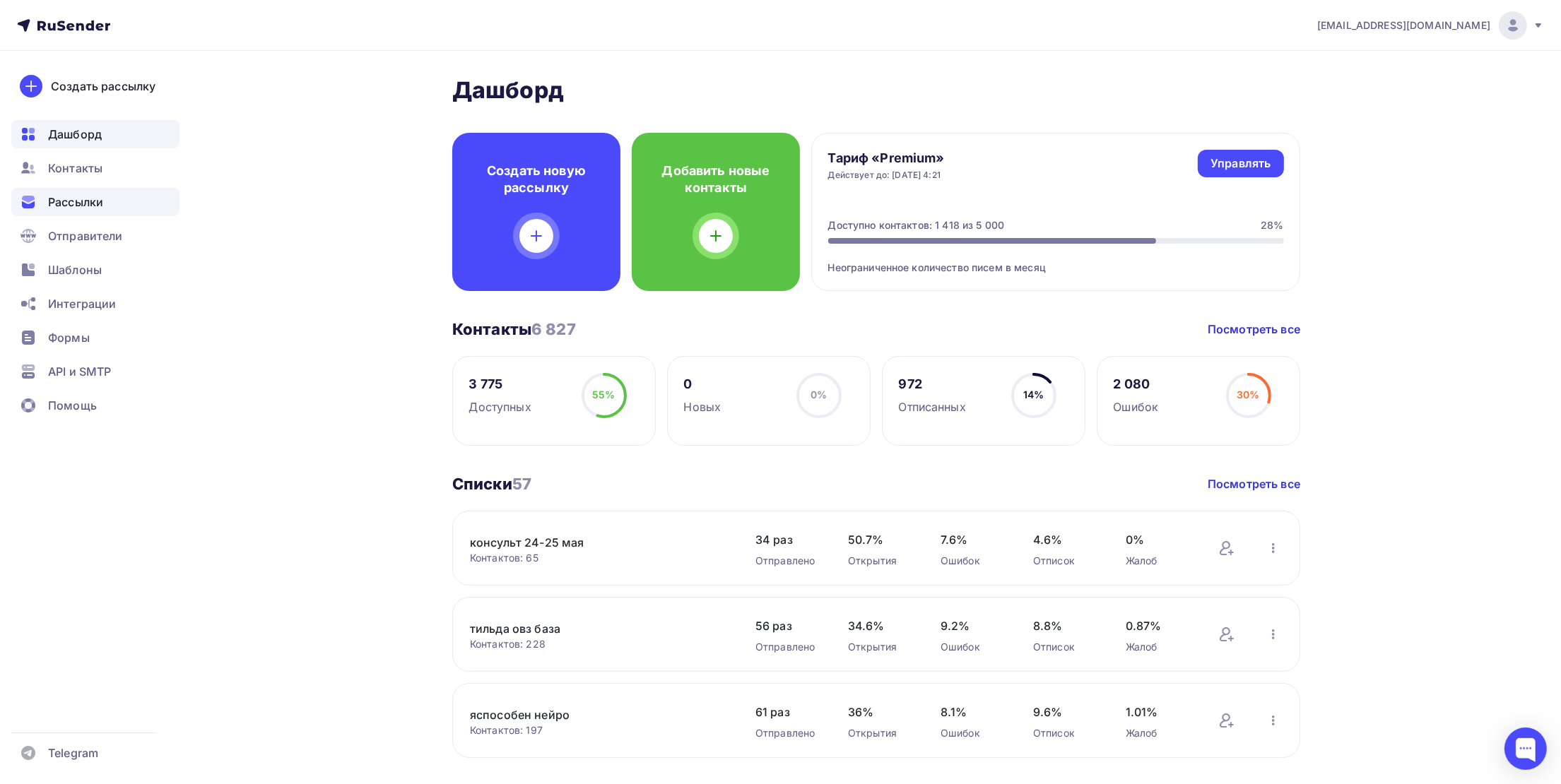
click at [84, 210] on span "Рассылки" at bounding box center [76, 201] width 55 height 17
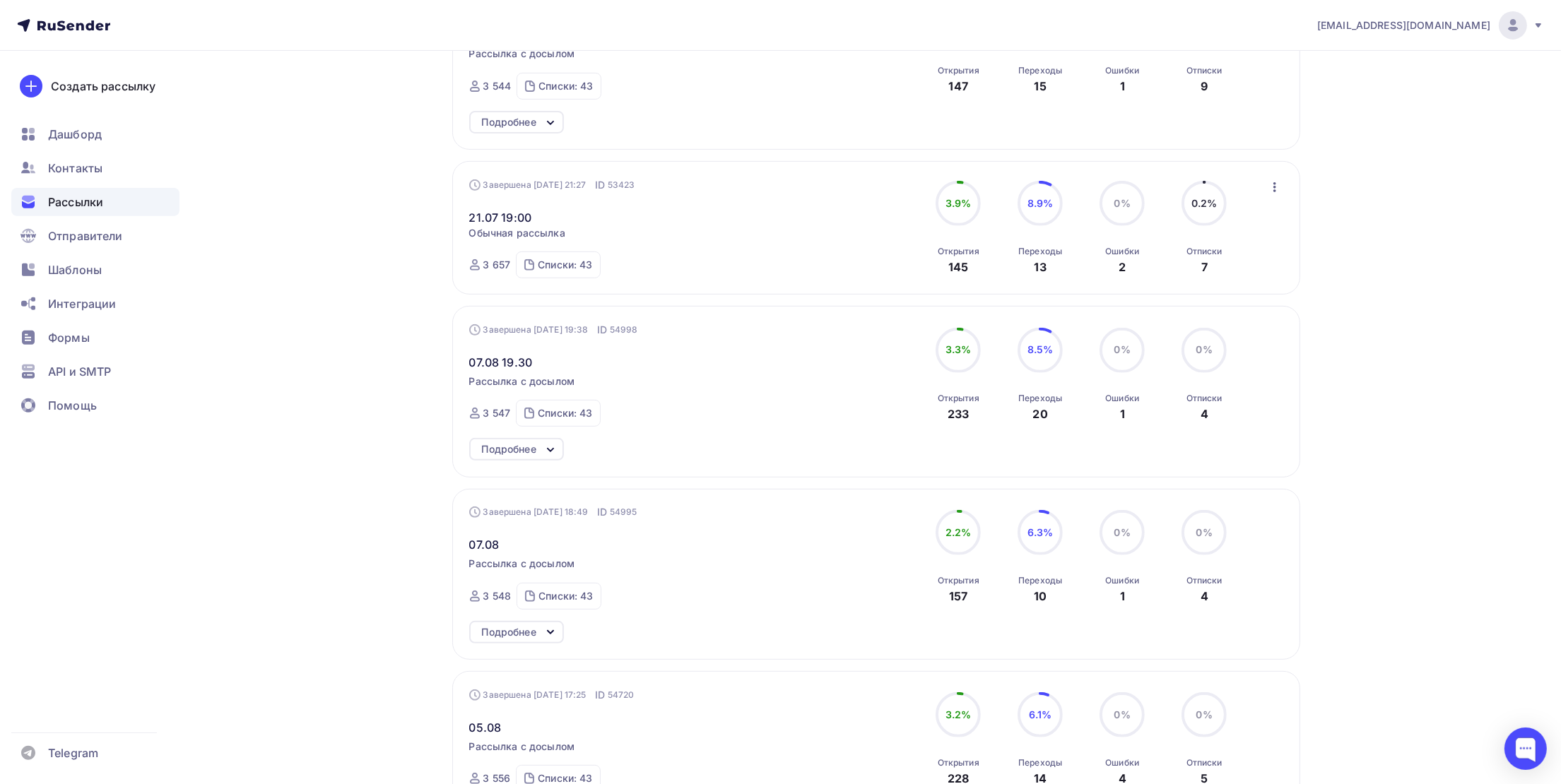
scroll to position [742, 0]
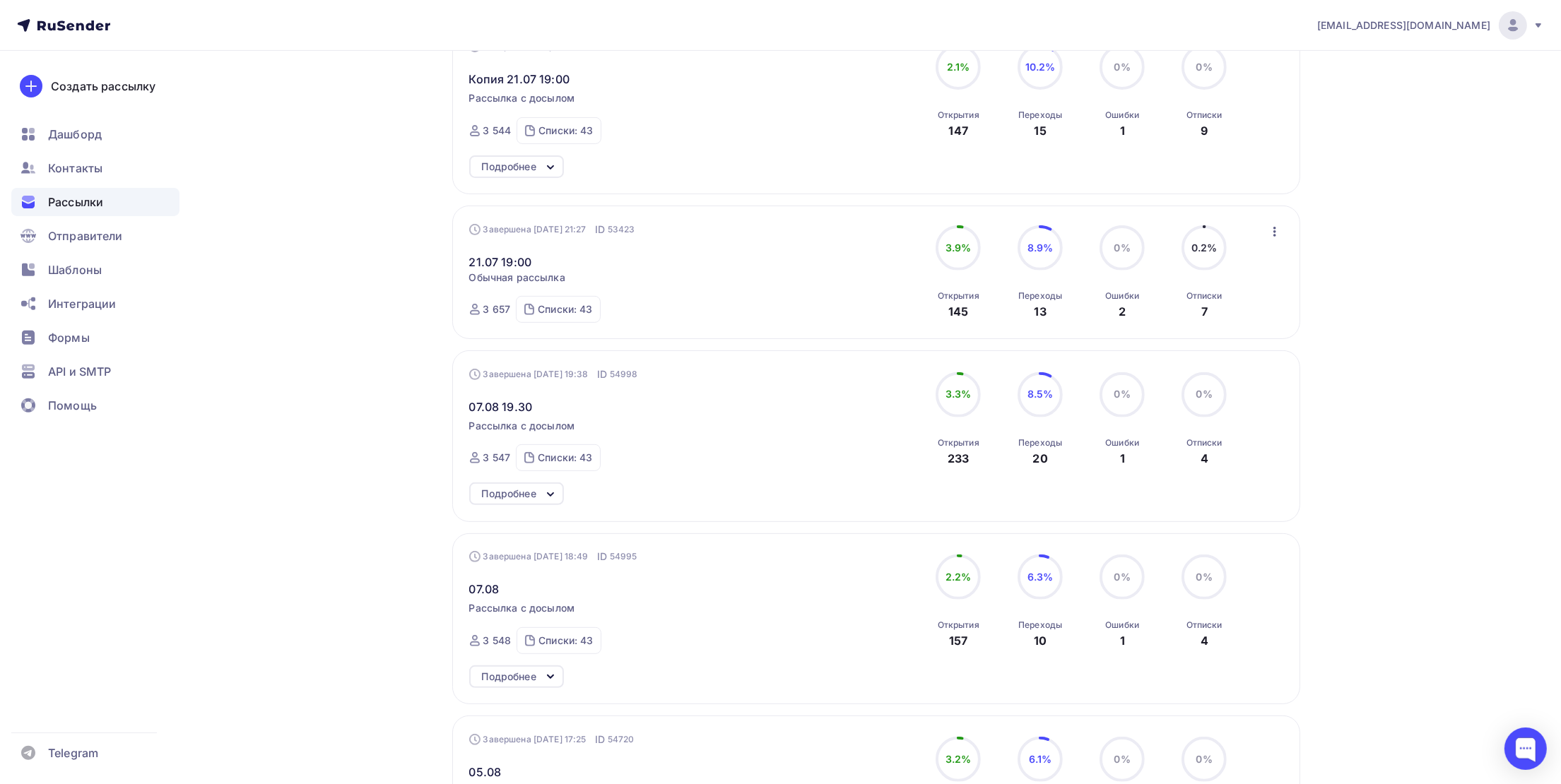
click at [1273, 236] on icon "button" at bounding box center [1275, 231] width 3 height 10
click at [1189, 330] on div "Копировать в новую" at bounding box center [1210, 325] width 145 height 17
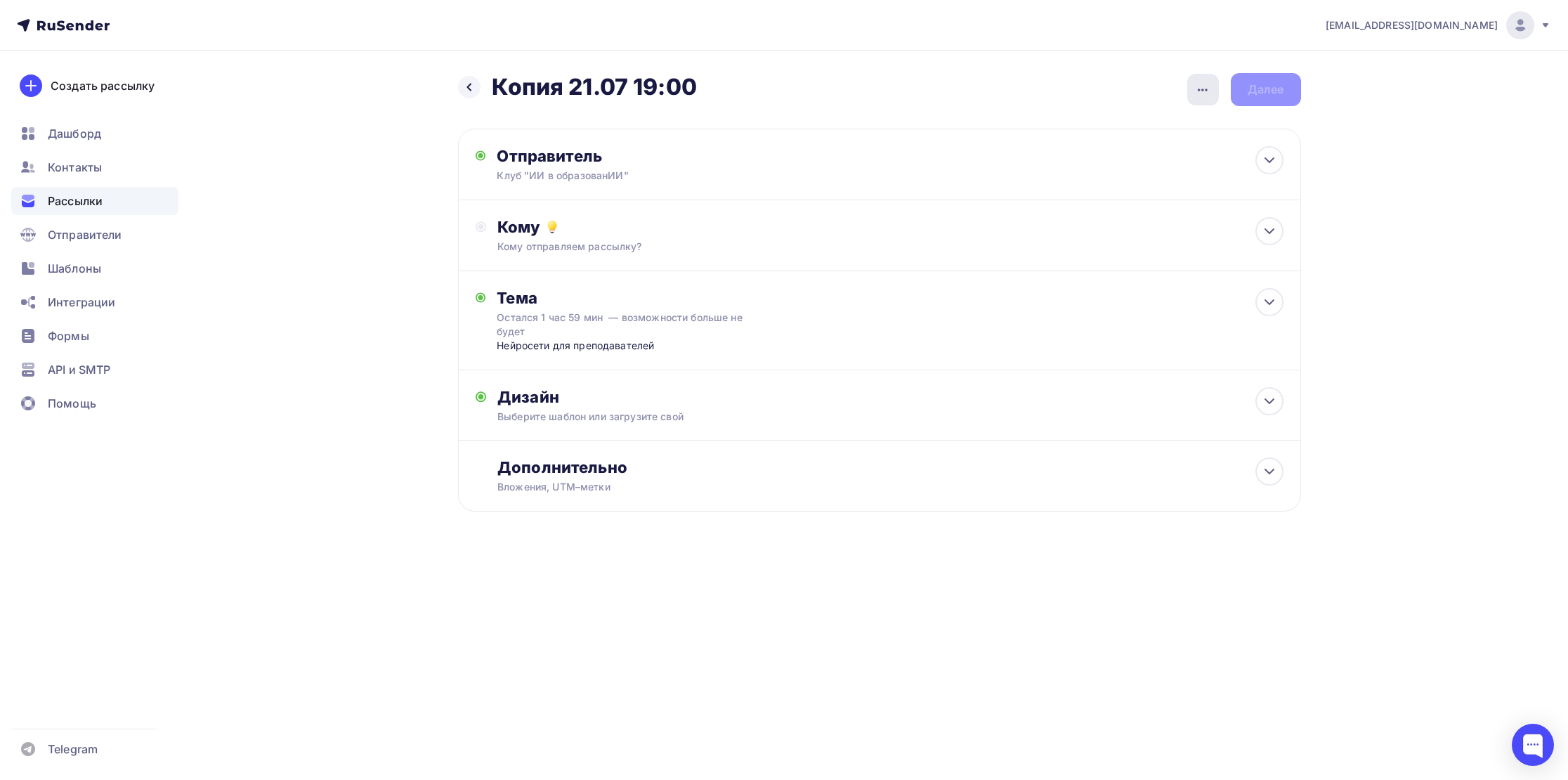
click at [1199, 92] on icon "button" at bounding box center [1202, 89] width 17 height 17
click at [1098, 160] on div "Переименовать рассылку" at bounding box center [1130, 162] width 174 height 17
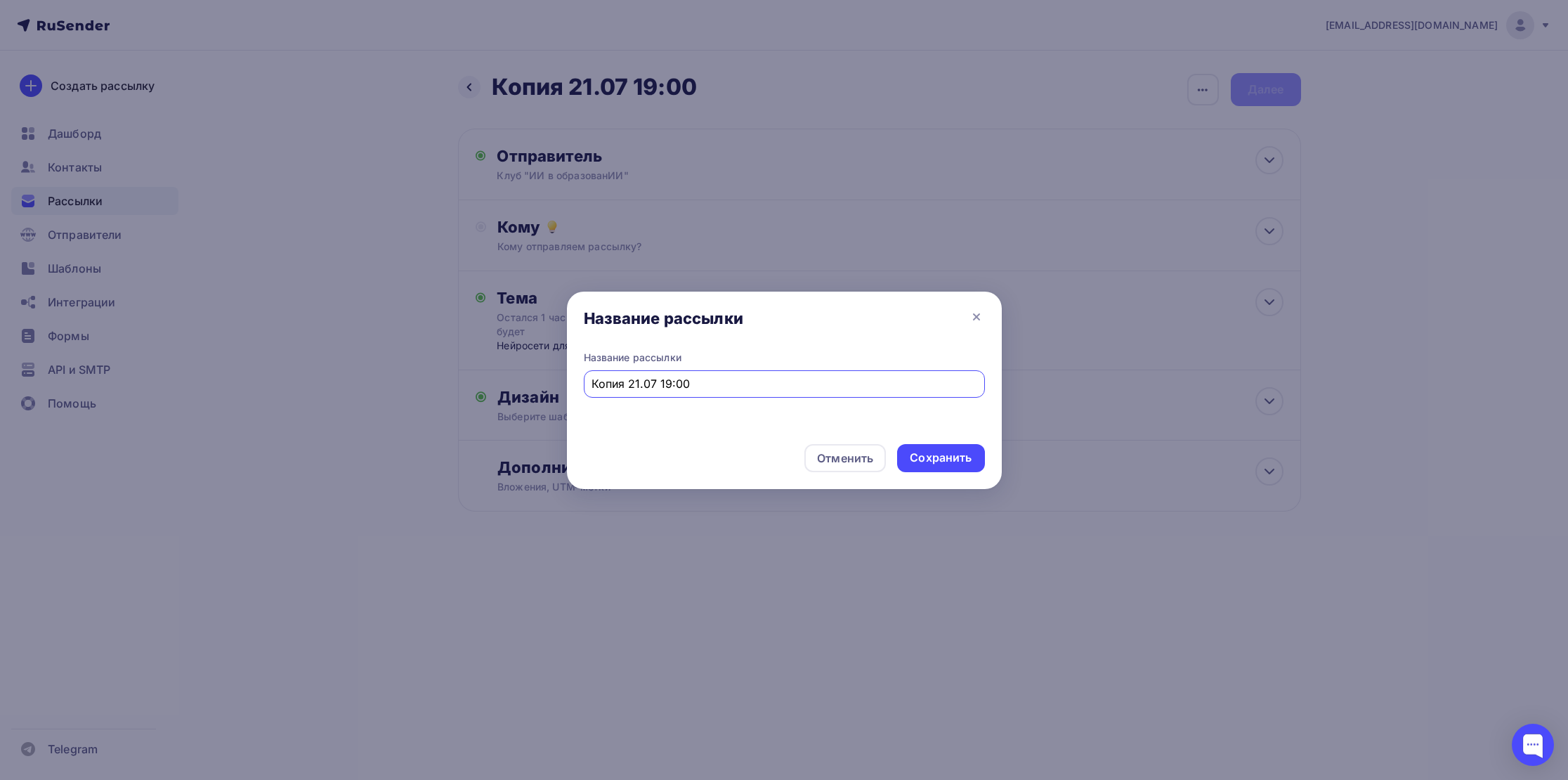
drag, startPoint x: 710, startPoint y: 387, endPoint x: 538, endPoint y: 383, distance: 172.0
click at [539, 383] on div "Название рассылки Название рассылки Копия 21.07 19:00 Отменить Сохранить" at bounding box center [784, 390] width 1568 height 780
type input "10.08 18.10"
click at [942, 457] on div "Сохранить" at bounding box center [941, 458] width 62 height 16
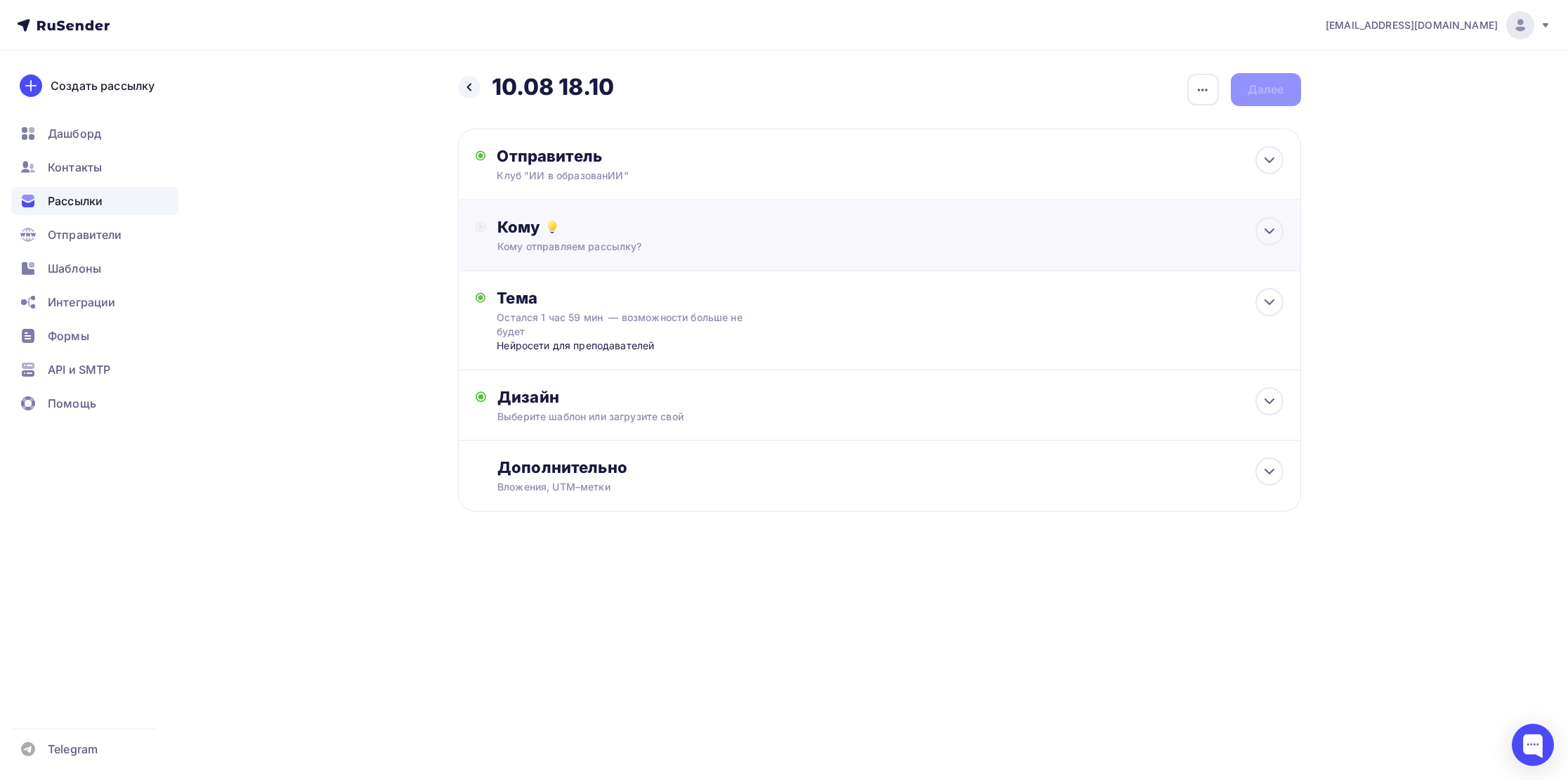
click at [590, 243] on div "Кому отправляем рассылку?" at bounding box center [851, 246] width 707 height 14
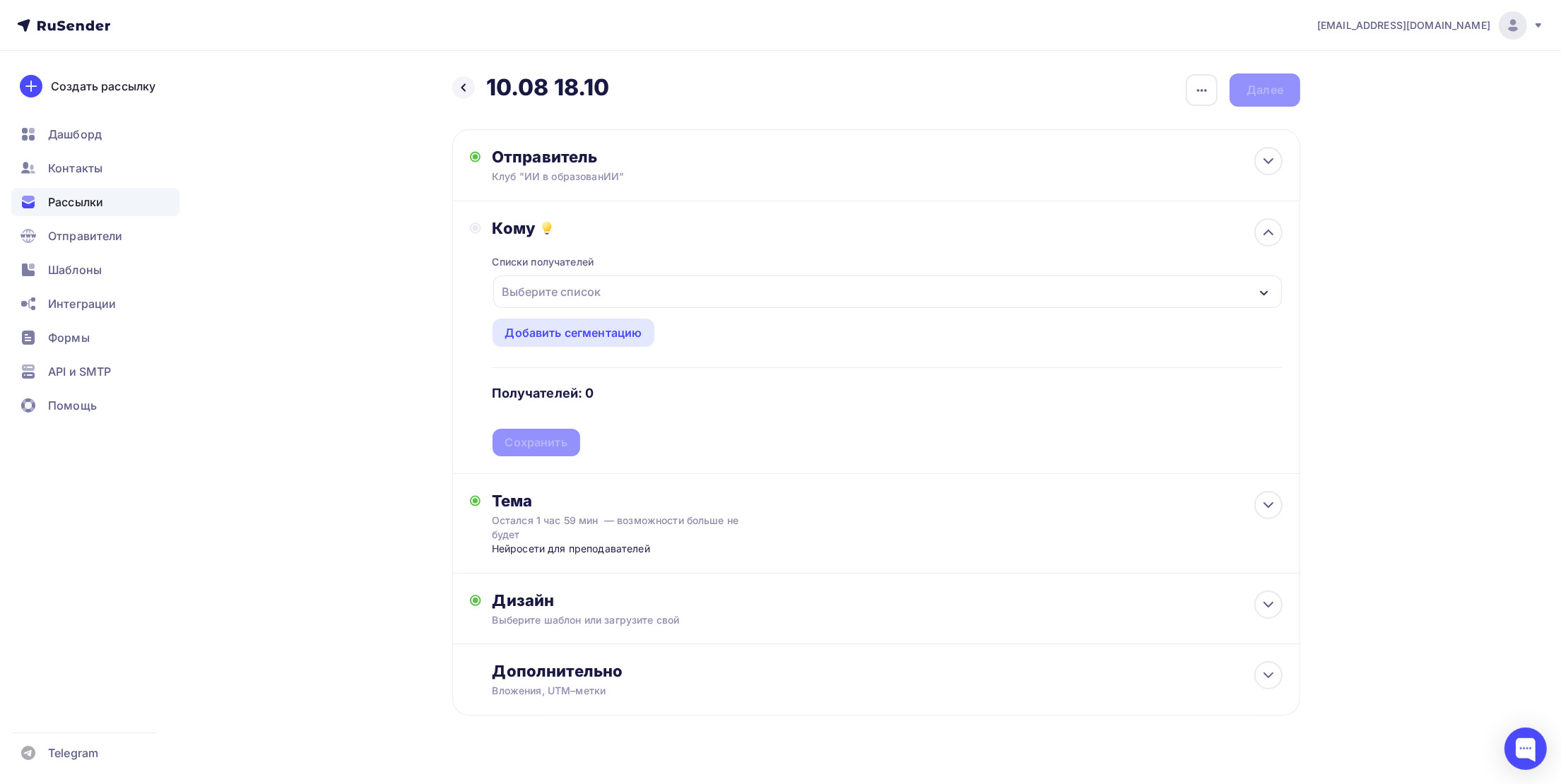
click at [550, 294] on div "Выберите список" at bounding box center [552, 291] width 110 height 25
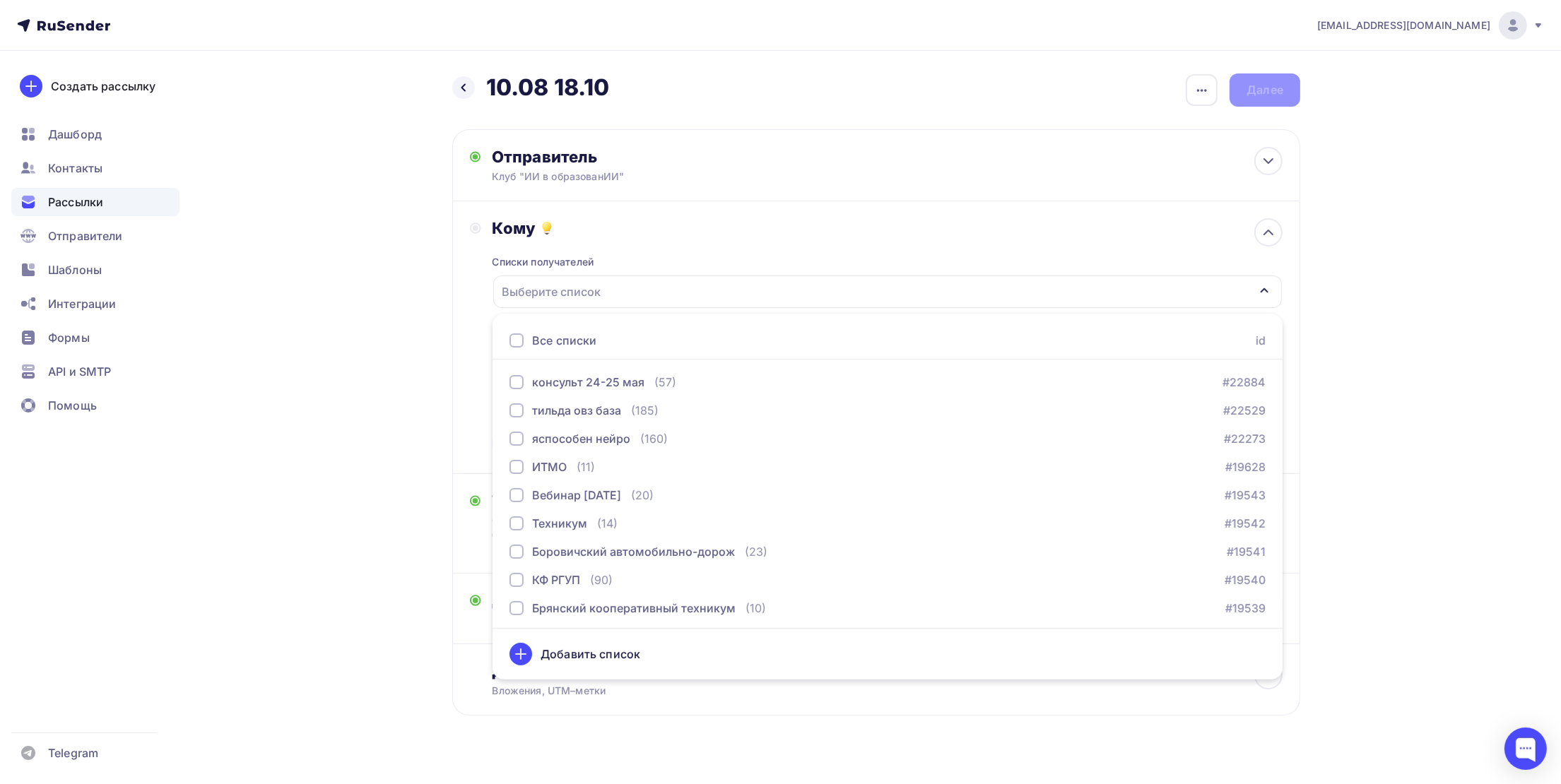
click at [516, 340] on div at bounding box center [516, 340] width 14 height 14
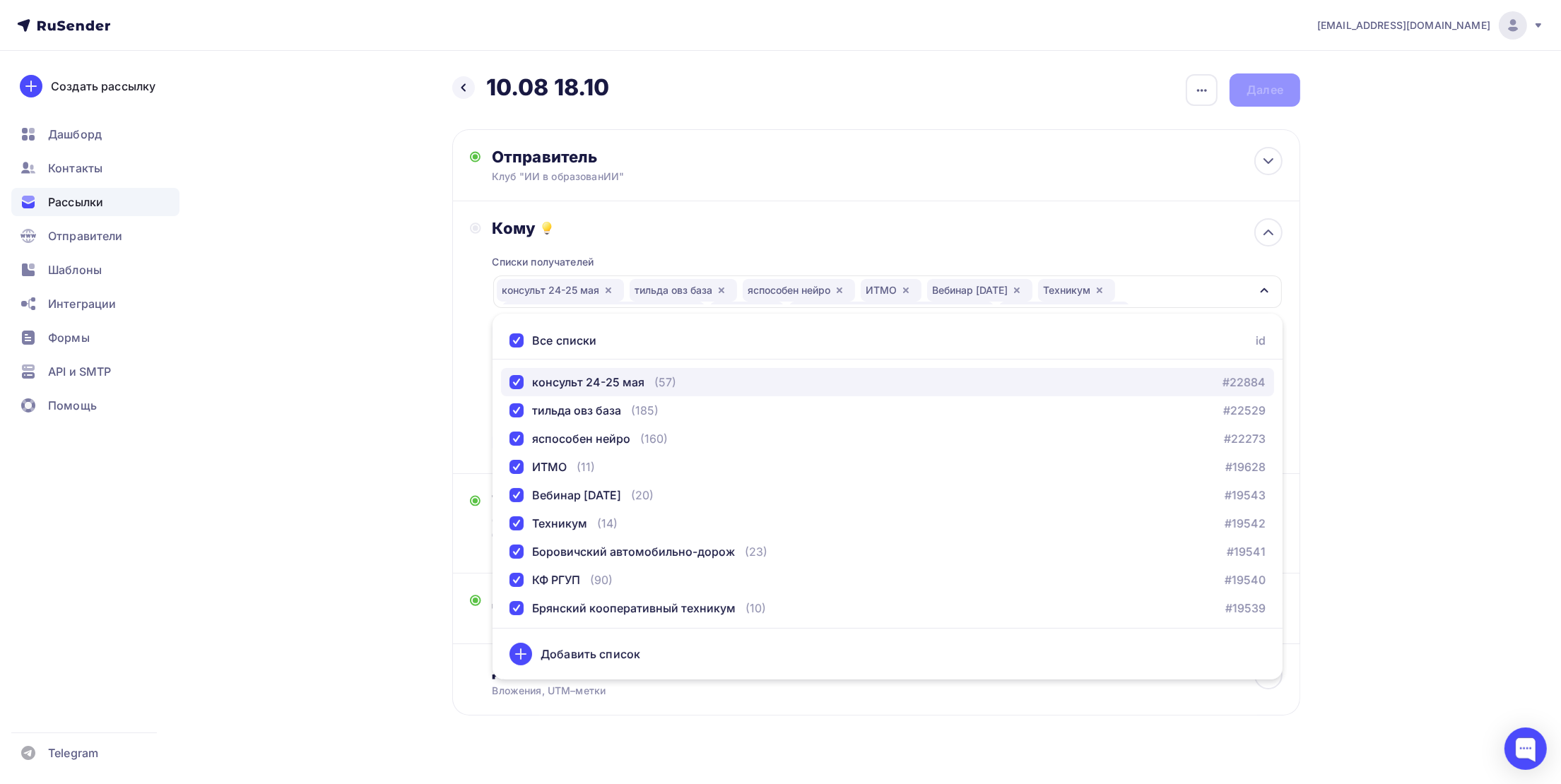
click at [517, 389] on div "button" at bounding box center [516, 382] width 14 height 14
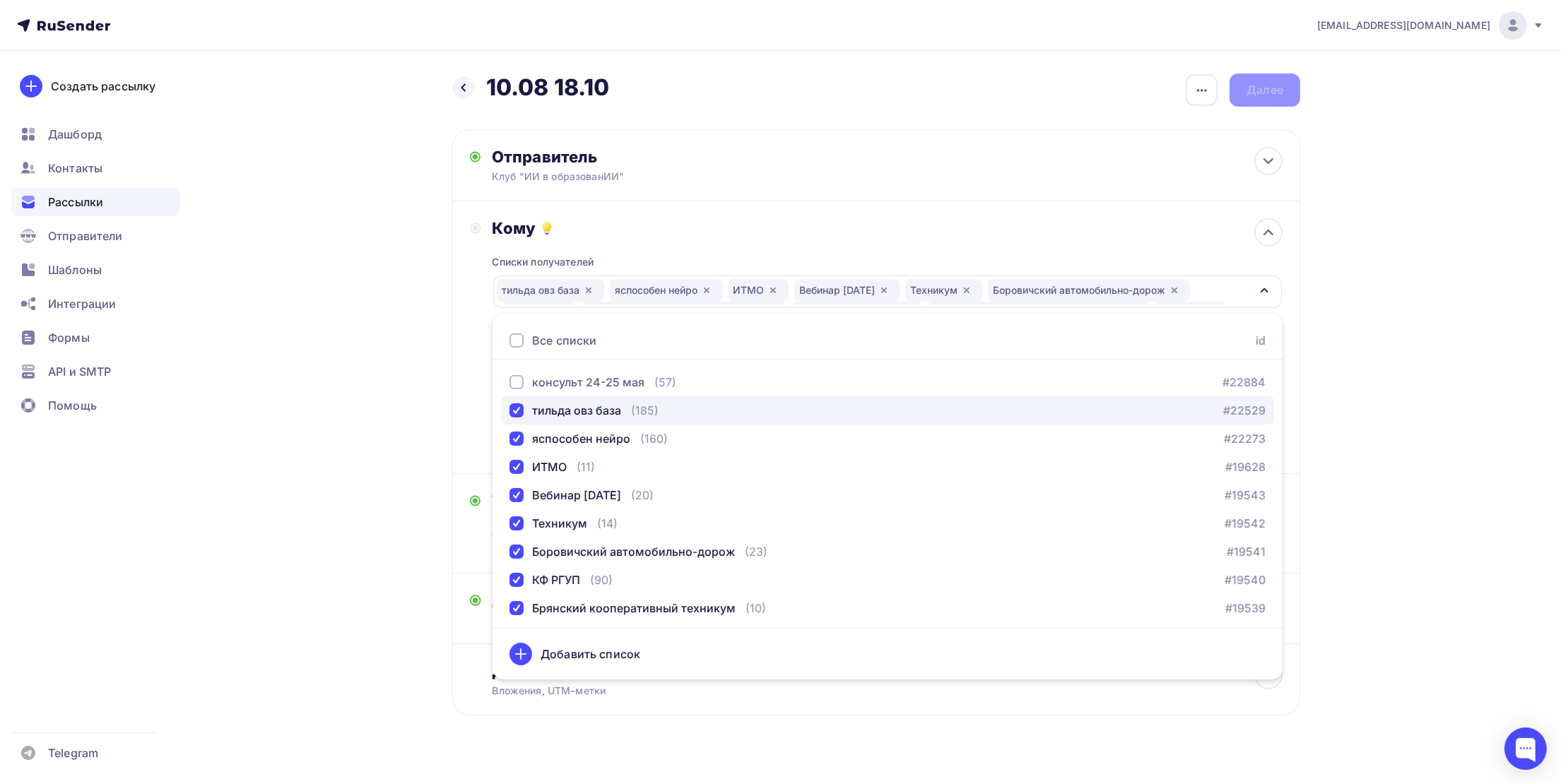
click at [517, 413] on div "button" at bounding box center [516, 410] width 14 height 14
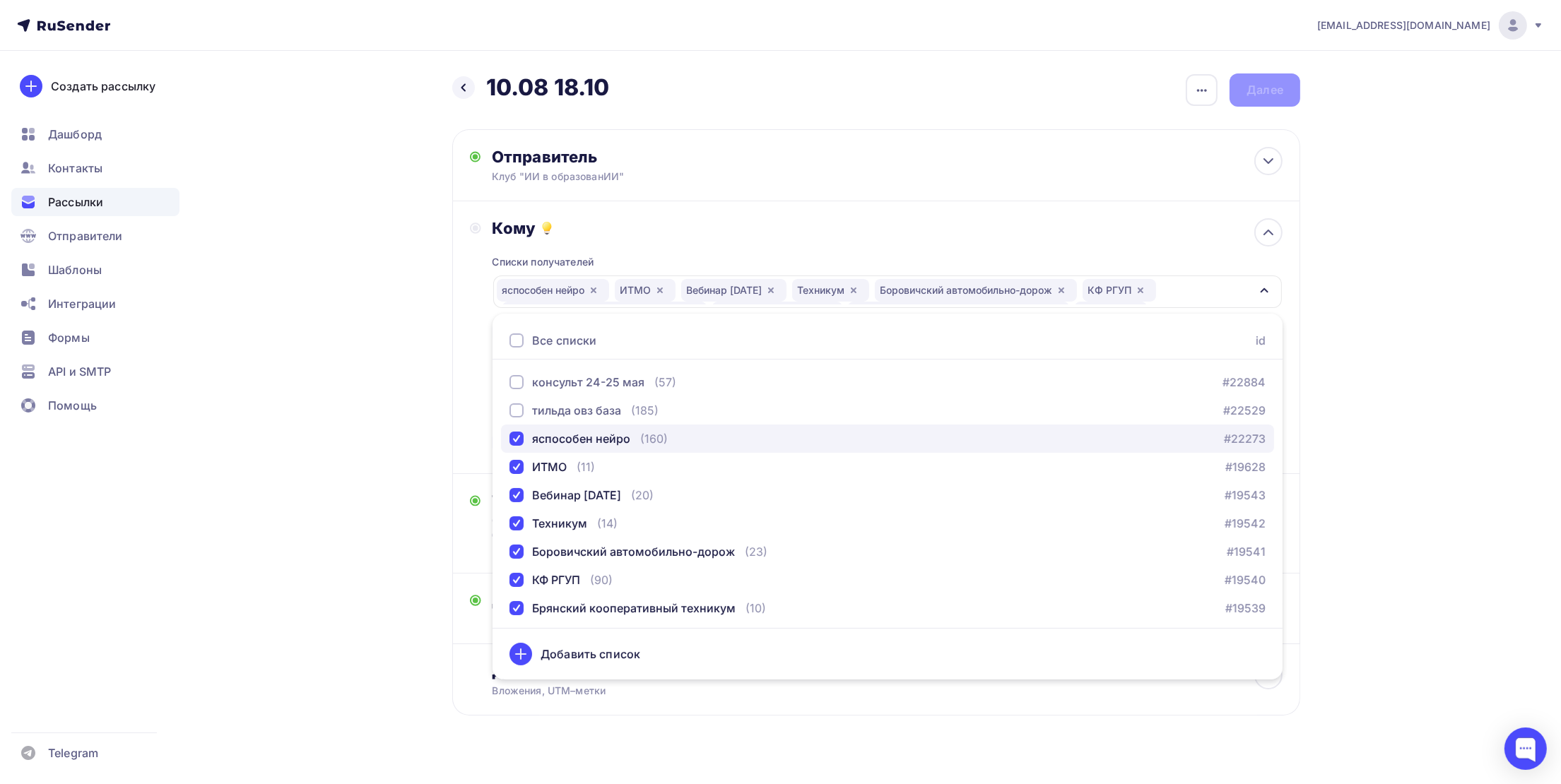
click at [517, 438] on div "button" at bounding box center [516, 438] width 14 height 14
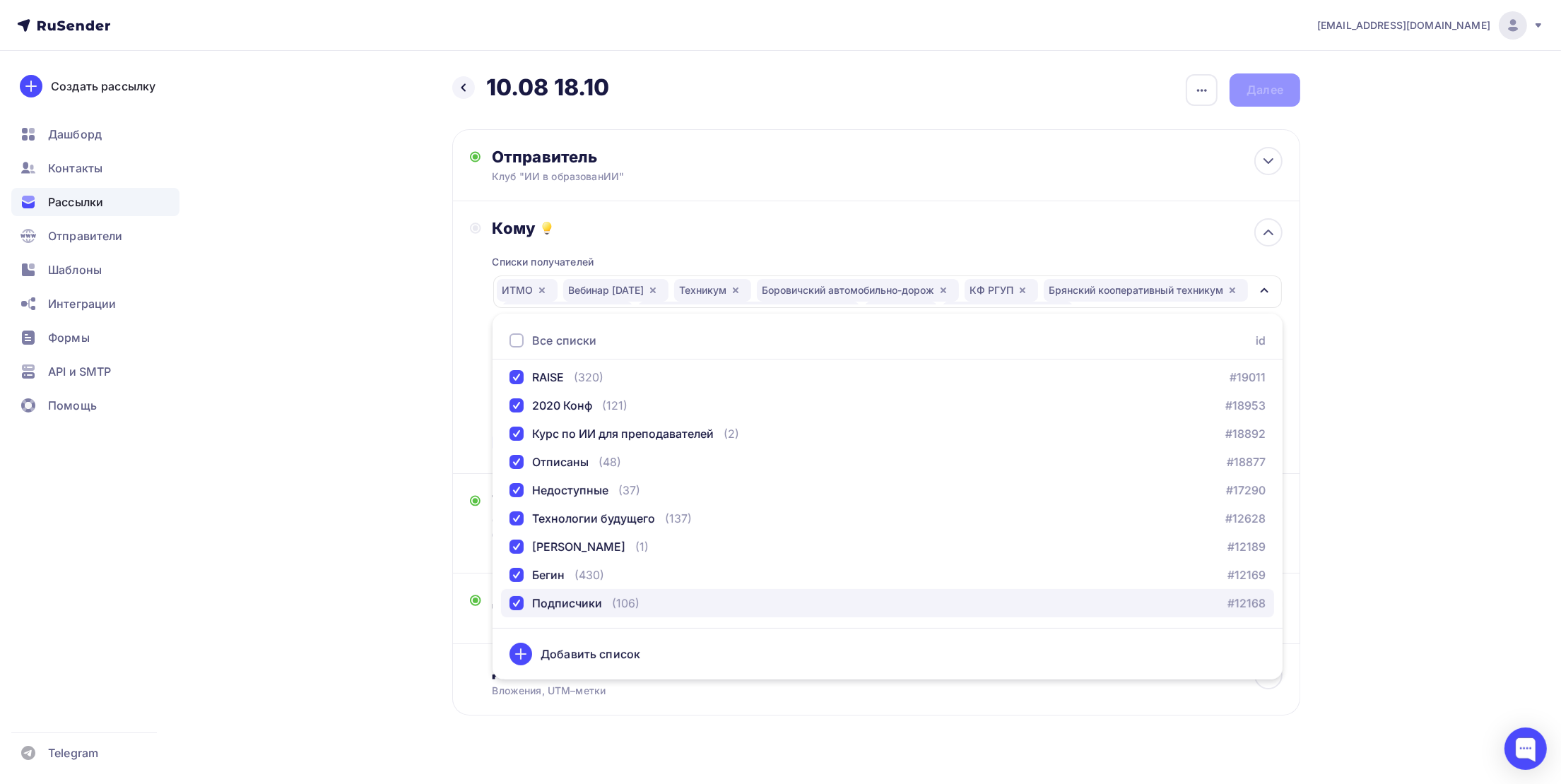
scroll to position [424, 0]
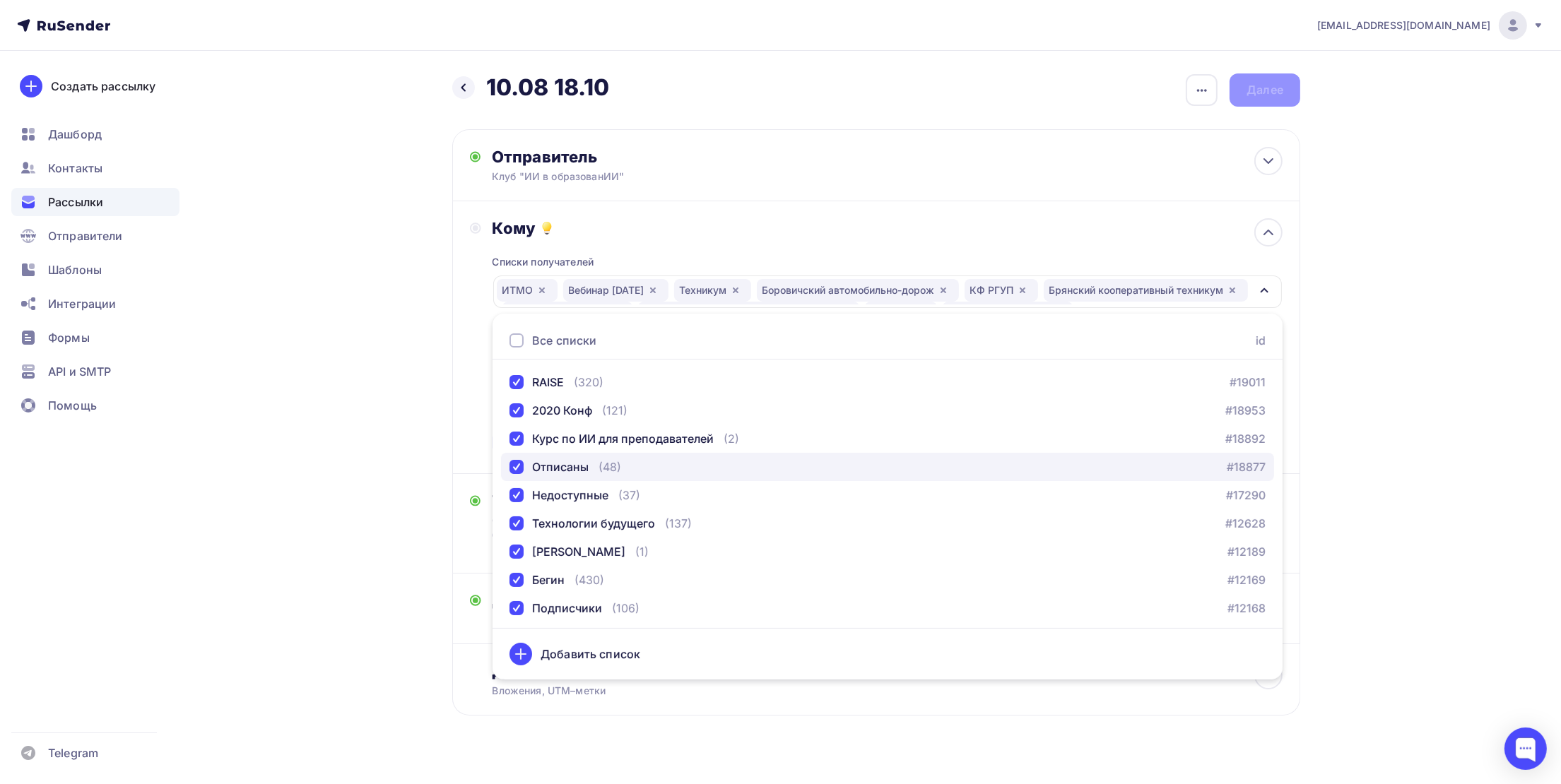
click at [544, 470] on div "Отписаны" at bounding box center [560, 467] width 56 height 17
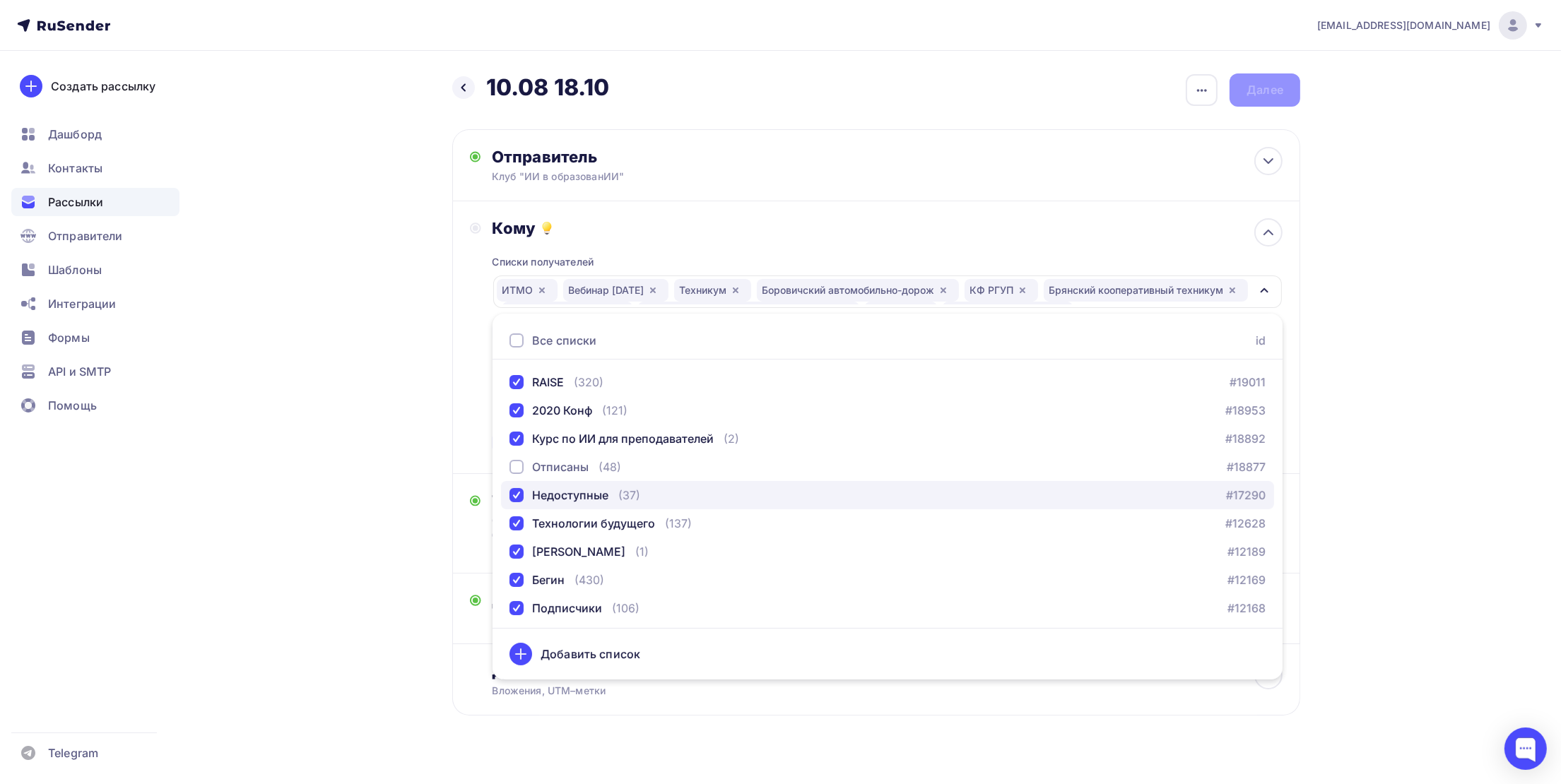
click at [542, 487] on div "Недоступные" at bounding box center [570, 495] width 77 height 17
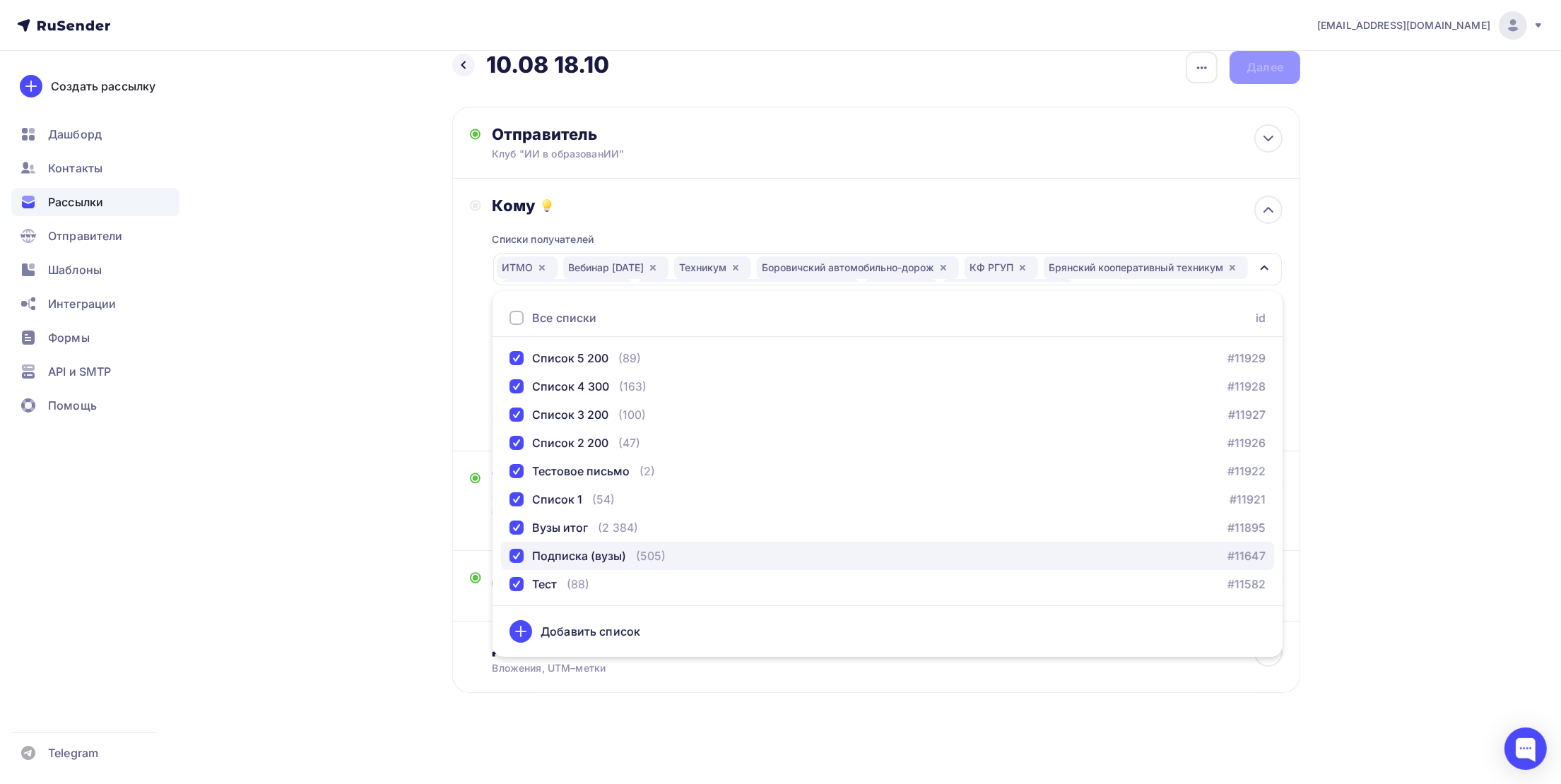
scroll to position [24, 0]
click at [555, 557] on div "Подписка (вузы)" at bounding box center [579, 556] width 94 height 17
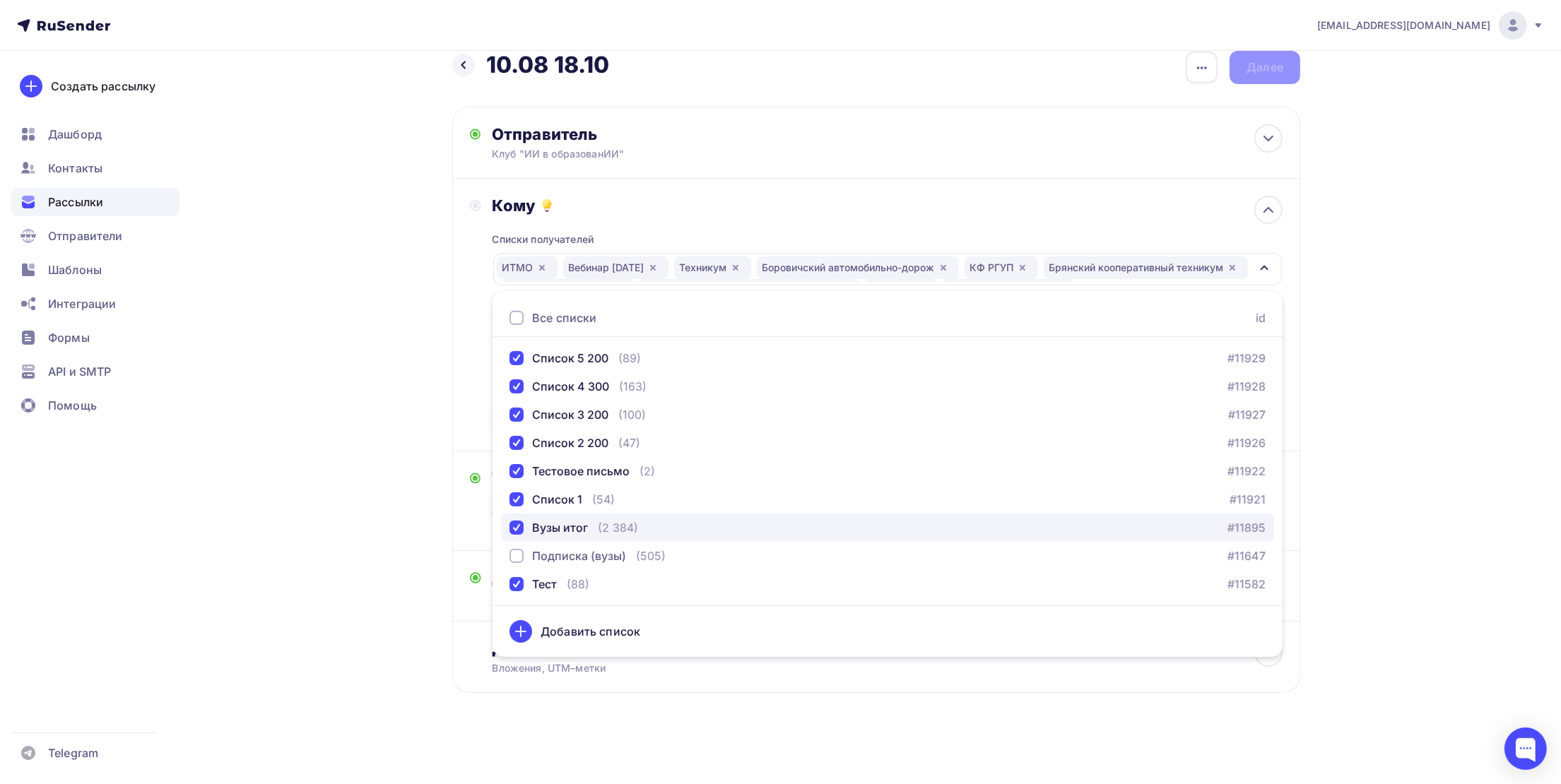
click at [558, 537] on button "Вузы итог (2 384) #11895" at bounding box center [888, 528] width 773 height 28
click at [1380, 368] on div "yasposobenon@yandex.ru Аккаунт Тарифы Выйти Создать рассылку Дашборд Контакты Р…" at bounding box center [780, 381] width 1561 height 807
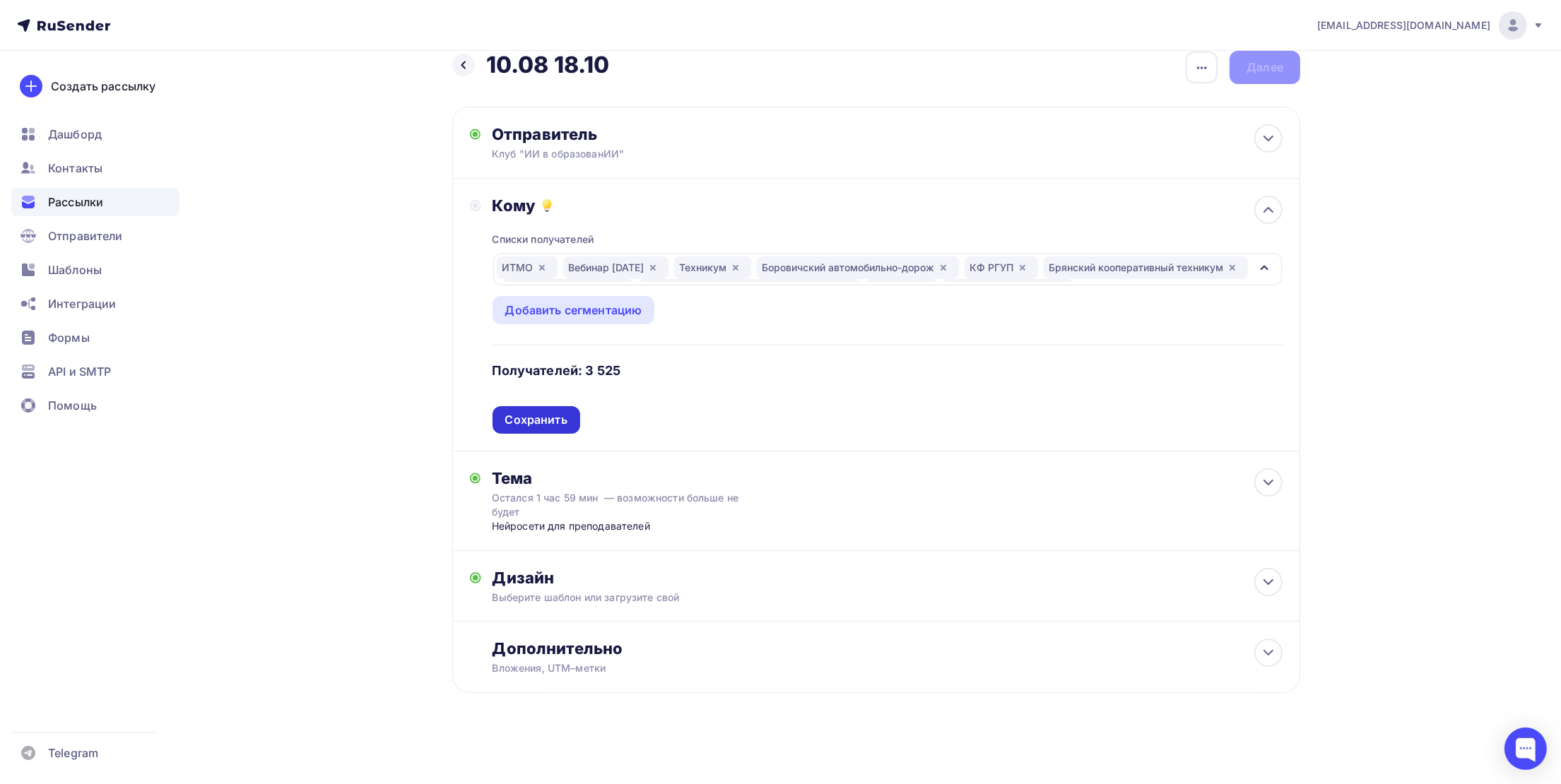
click at [549, 424] on div "Сохранить" at bounding box center [537, 420] width 62 height 16
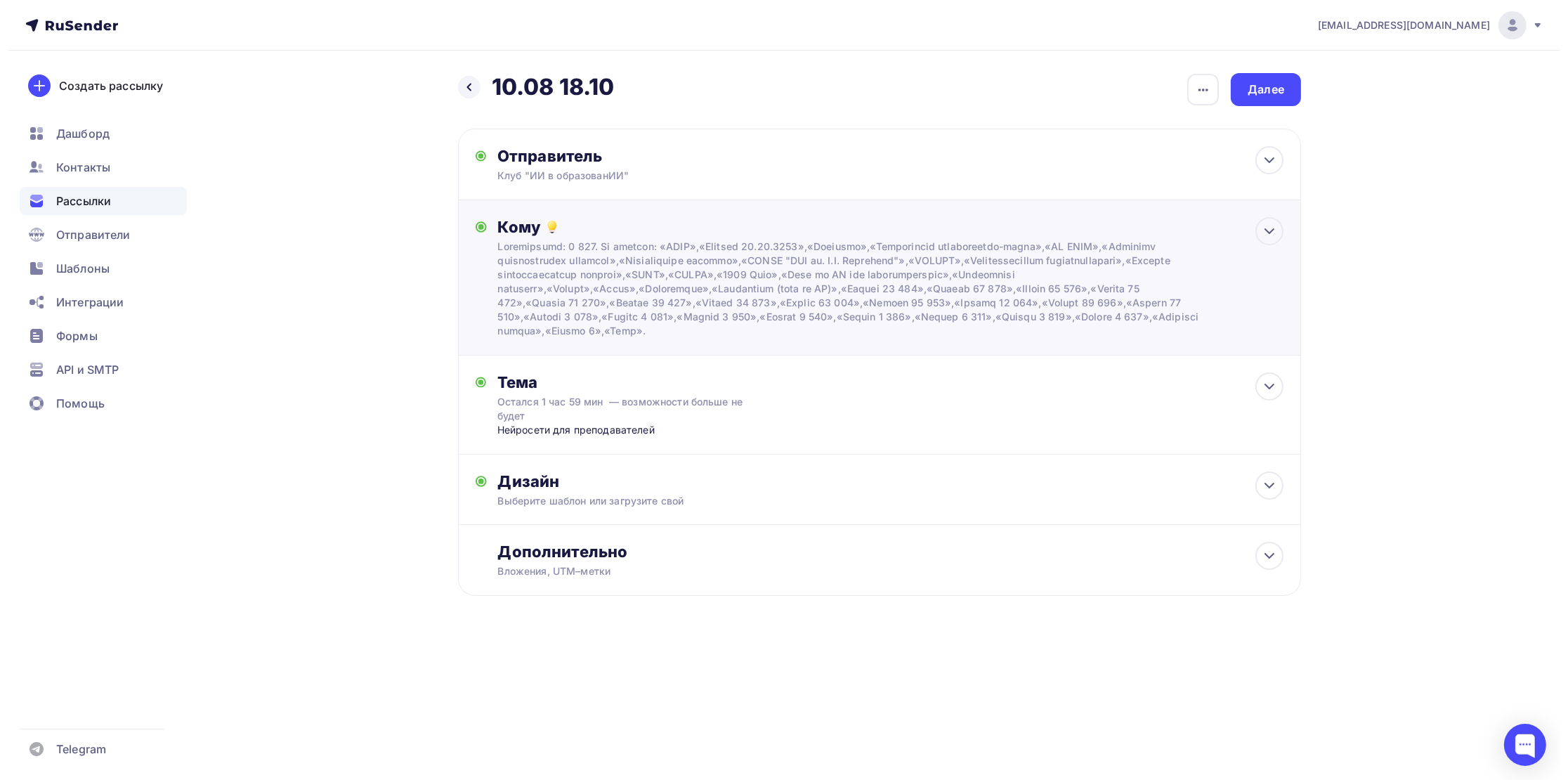
scroll to position [0, 0]
click at [571, 413] on div "Остался 1 час 59 мин — возможности больше не будет" at bounding box center [621, 409] width 250 height 28
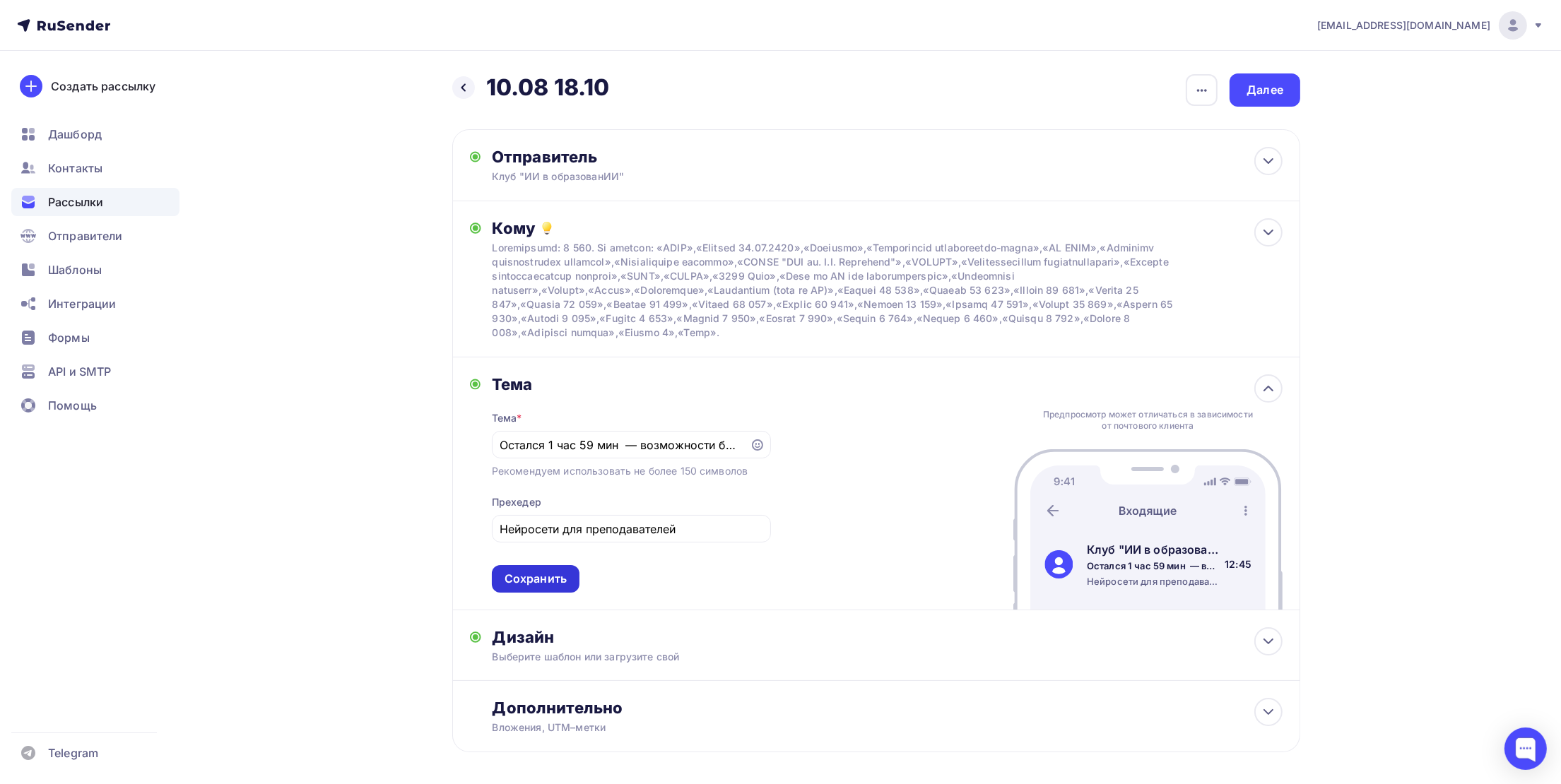
click at [545, 583] on div "Сохранить" at bounding box center [536, 579] width 62 height 16
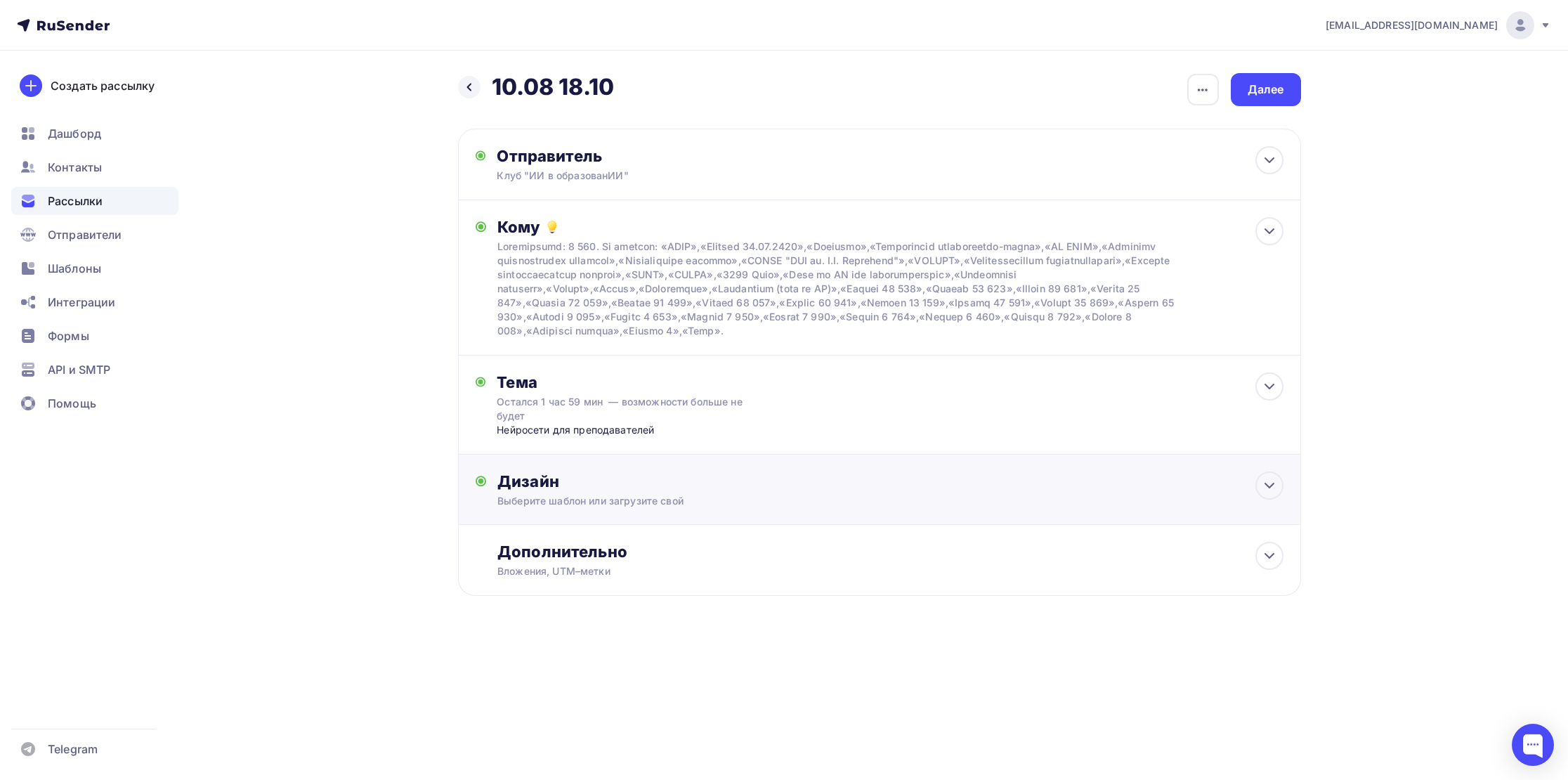
click at [550, 508] on div "Выберите шаблон или загрузите свой" at bounding box center [851, 501] width 707 height 14
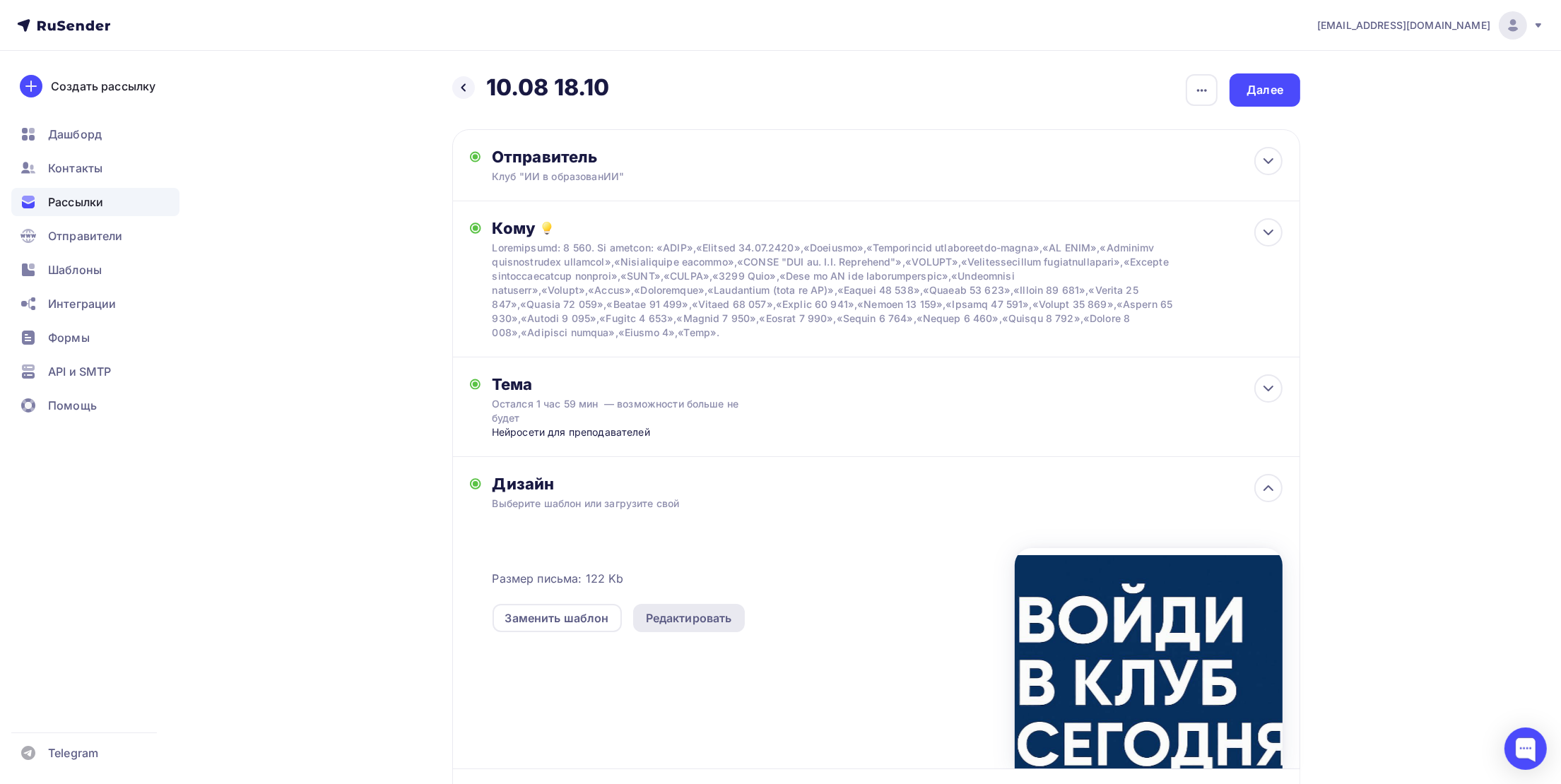
click at [694, 626] on div "Редактировать" at bounding box center [689, 618] width 112 height 28
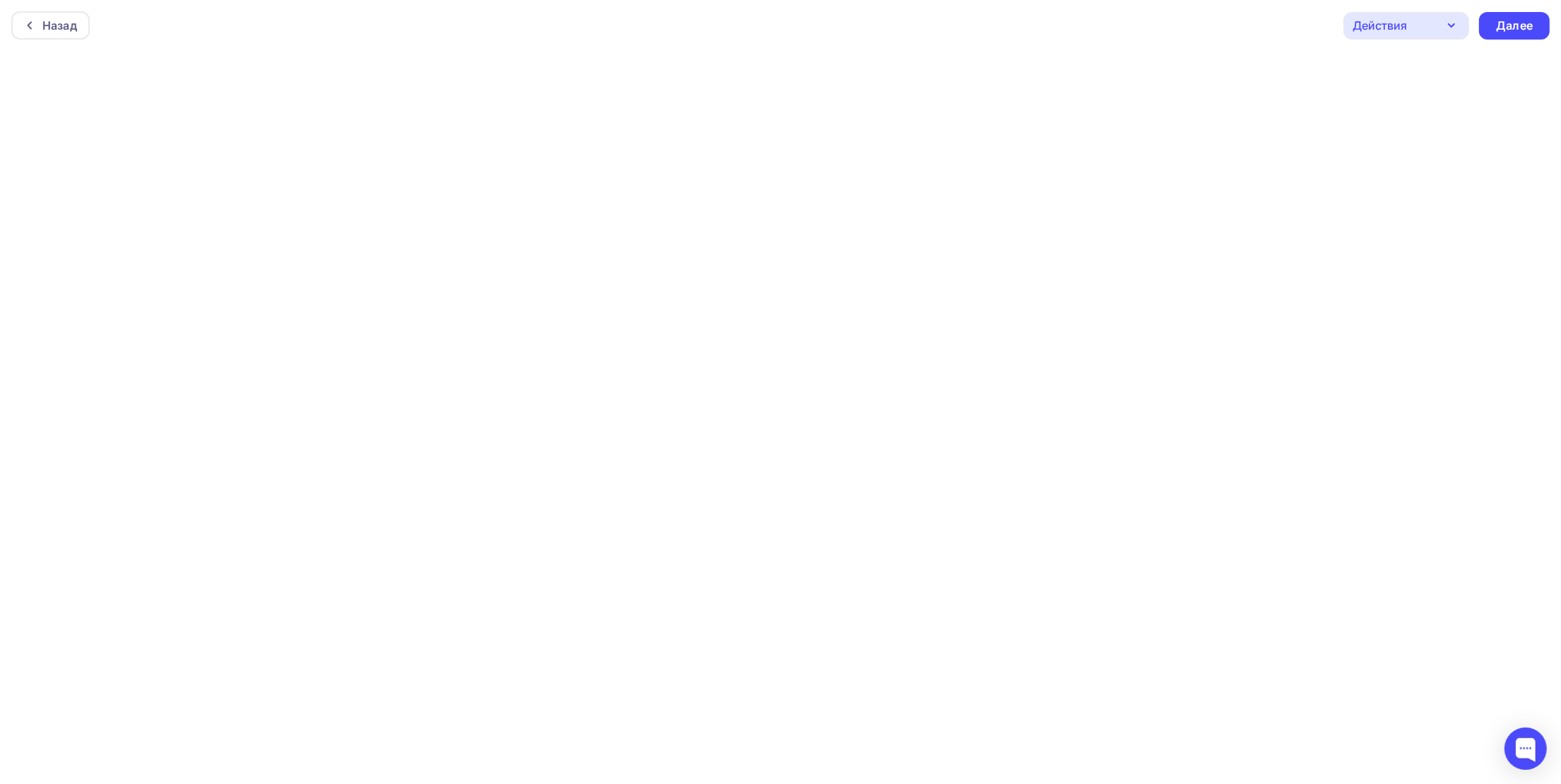
scroll to position [4, 0]
click at [1507, 21] on div "Далее" at bounding box center [1513, 22] width 36 height 16
click at [1509, 22] on div "Далее" at bounding box center [1513, 22] width 36 height 16
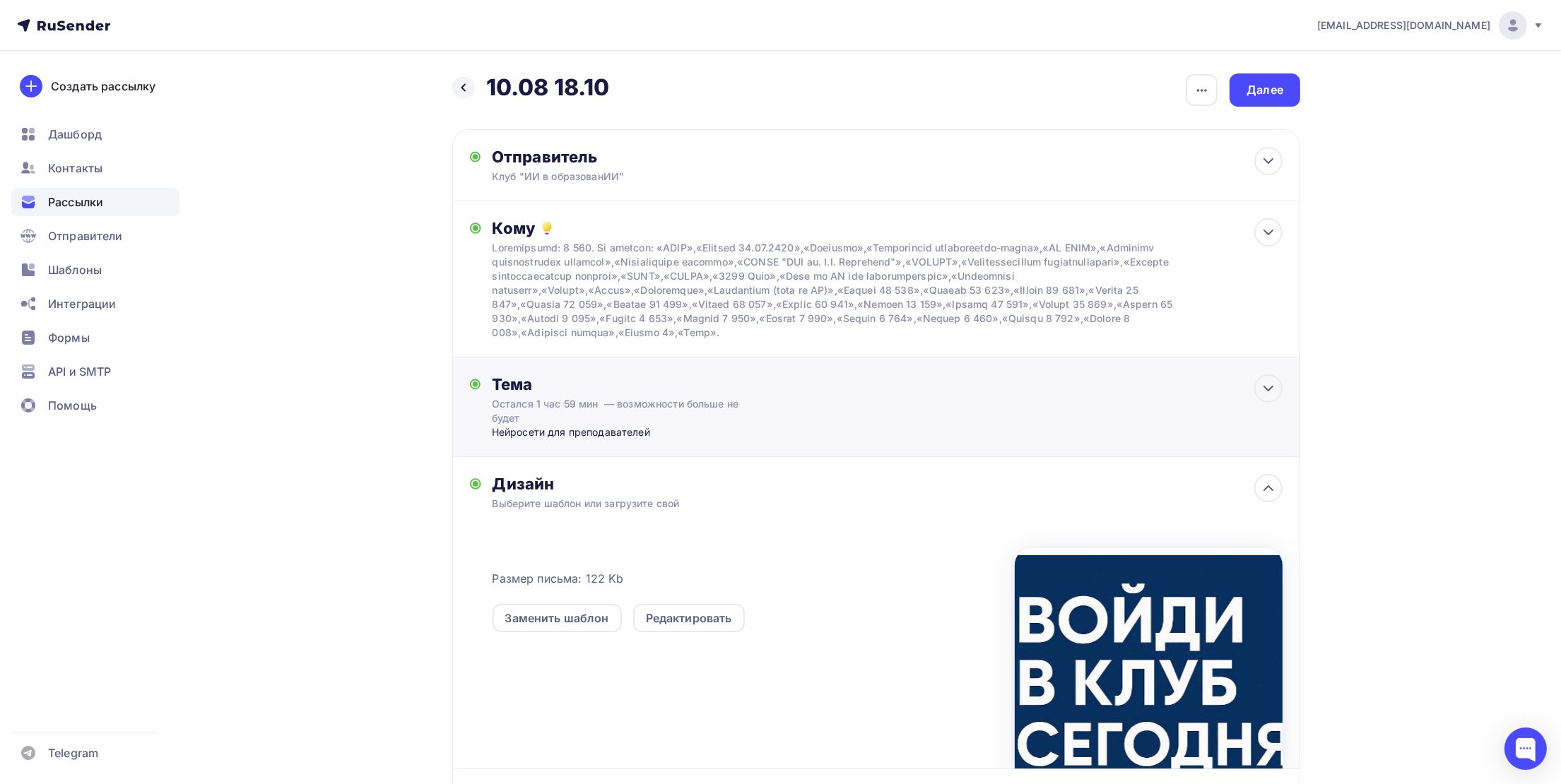
click at [572, 412] on div "Остался 1 час 59 мин — возможности больше не будет" at bounding box center [618, 411] width 251 height 28
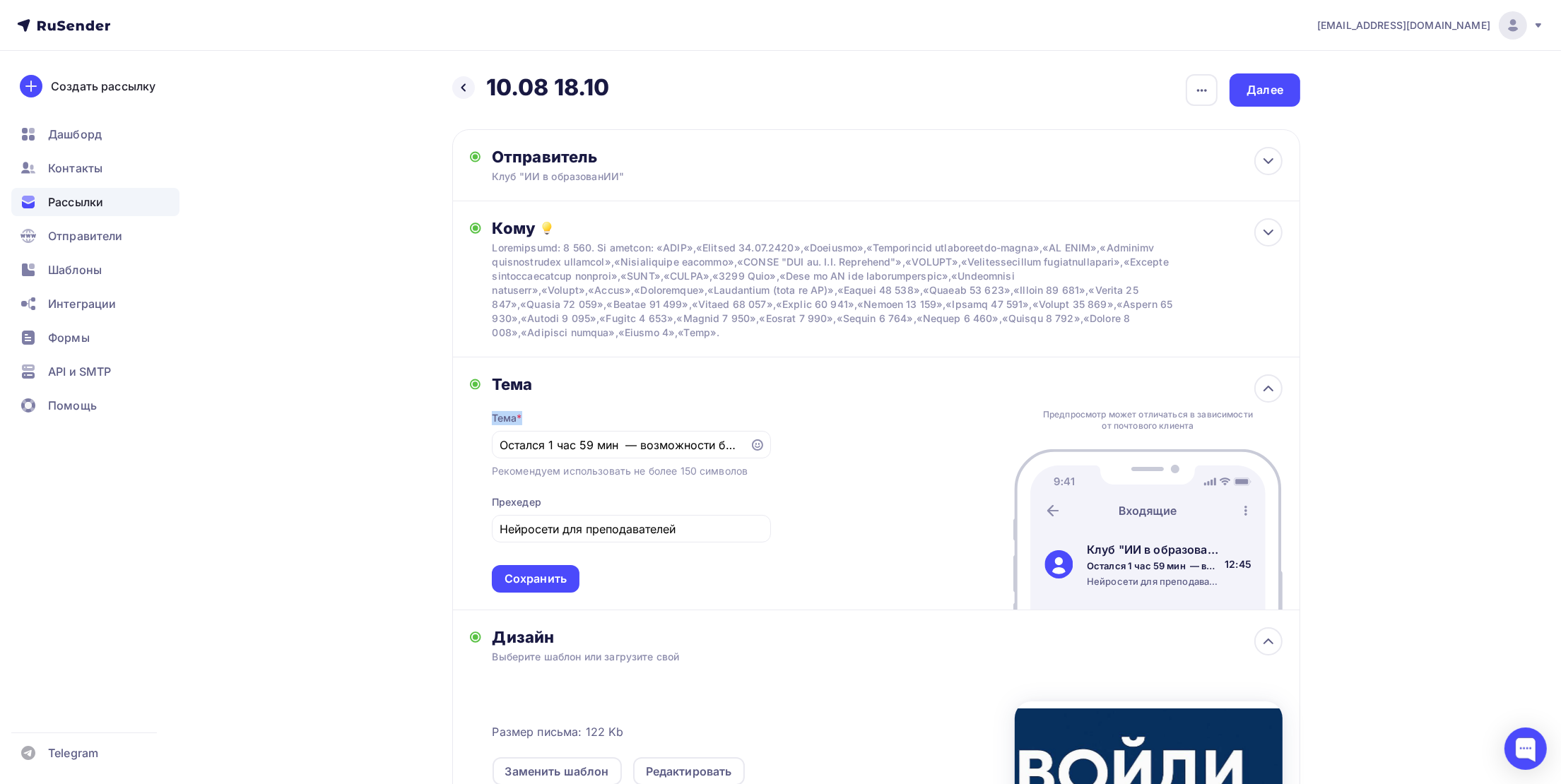
drag, startPoint x: 743, startPoint y: 440, endPoint x: 453, endPoint y: 426, distance: 290.3
click at [453, 426] on div "Тема Тема * Остался 1 час 59 мин — возможности больше не будет Рекомендуем испо…" at bounding box center [876, 484] width 848 height 253
click at [731, 455] on div "Остался 1 час 59 мин — возможности больше не будет" at bounding box center [631, 444] width 279 height 27
click at [731, 444] on input "Остался 1 час 59 мин — возможности больше не будет" at bounding box center [620, 444] width 242 height 17
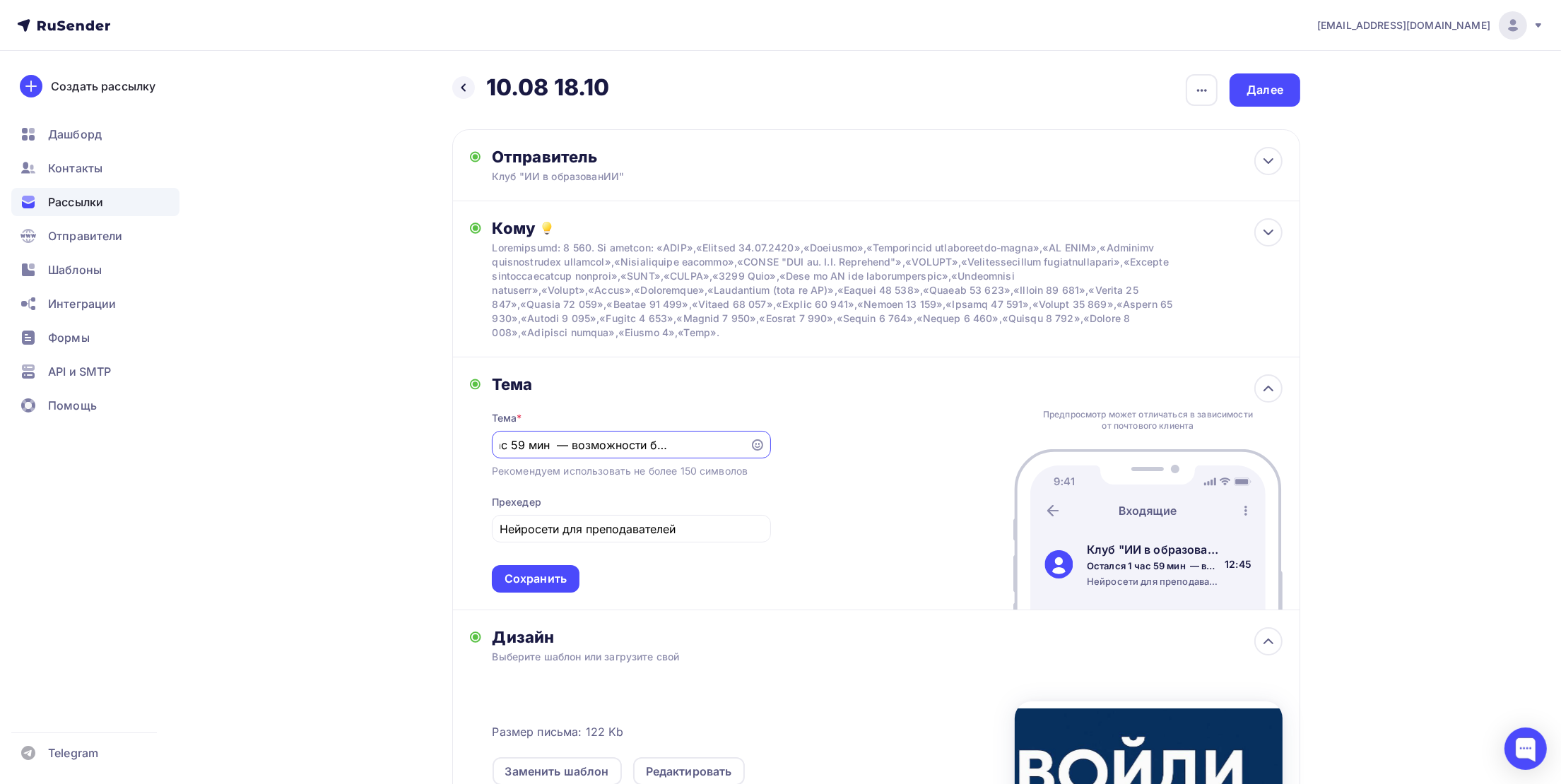
drag, startPoint x: 502, startPoint y: 444, endPoint x: 804, endPoint y: 450, distance: 302.1
click at [804, 450] on div "Тема Тема * Остался 1 час 59 мин — возможности больше не будет Рекомендуем испо…" at bounding box center [876, 484] width 848 height 253
paste input "🔔 Завалены проверкой работ и конспектами? Нейросети освободят вам 10+ часов в н…"
type input "🔔 Завалены проверкой работ и конспектами? Нейросети освободят вам 10+ часов в н…"
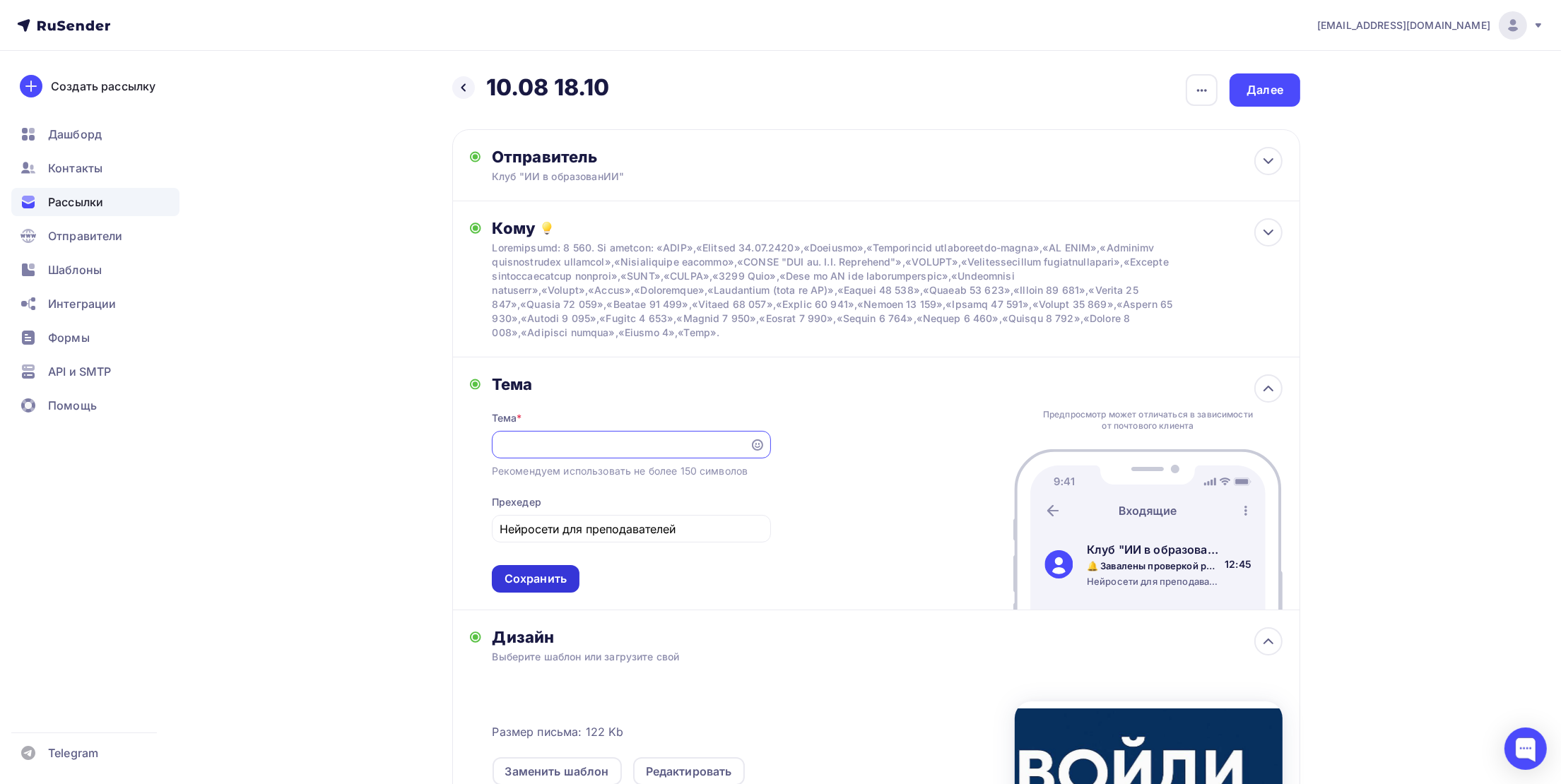
scroll to position [0, 0]
click at [528, 583] on div "Сохранить" at bounding box center [536, 579] width 62 height 16
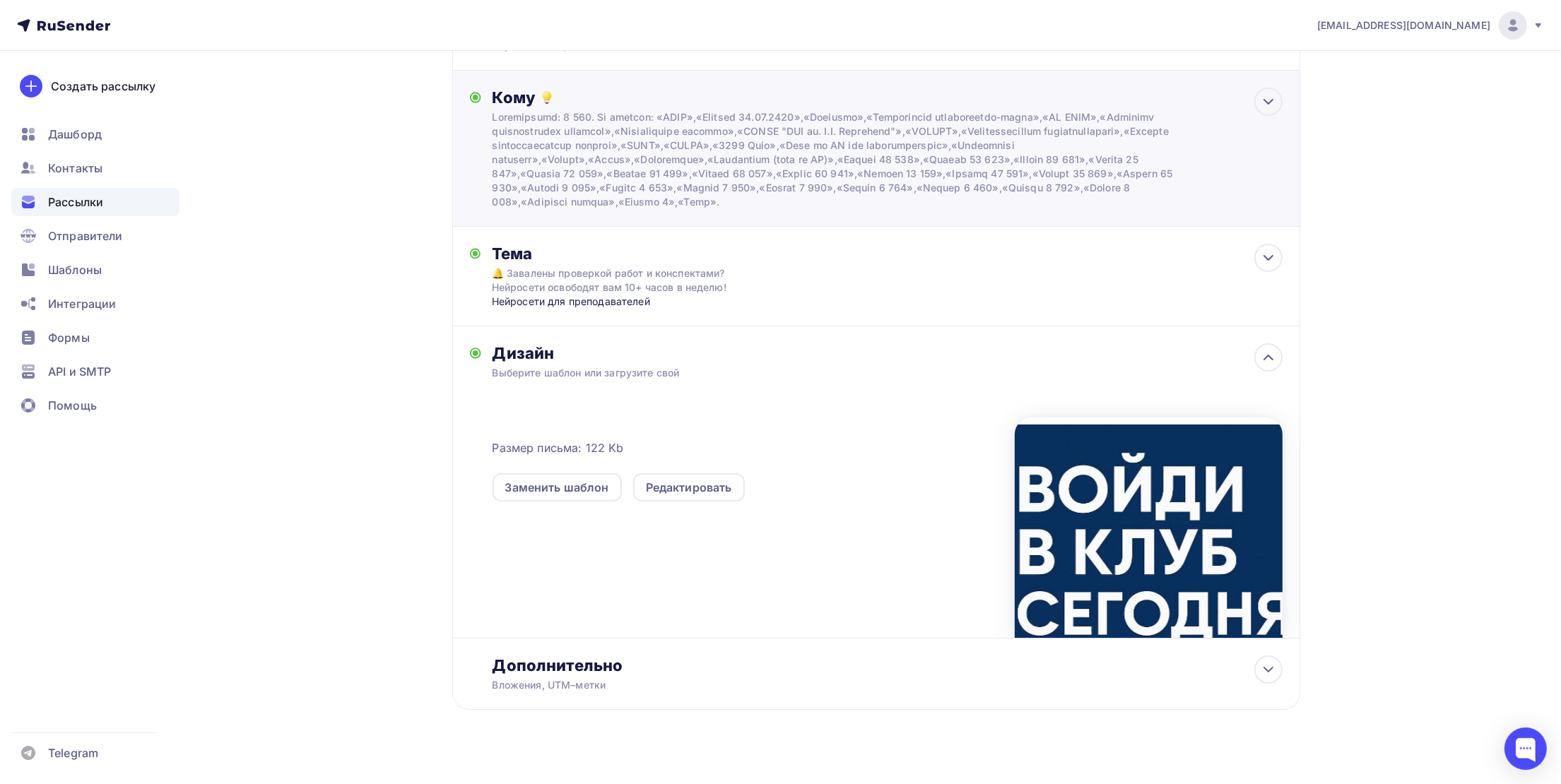
scroll to position [149, 0]
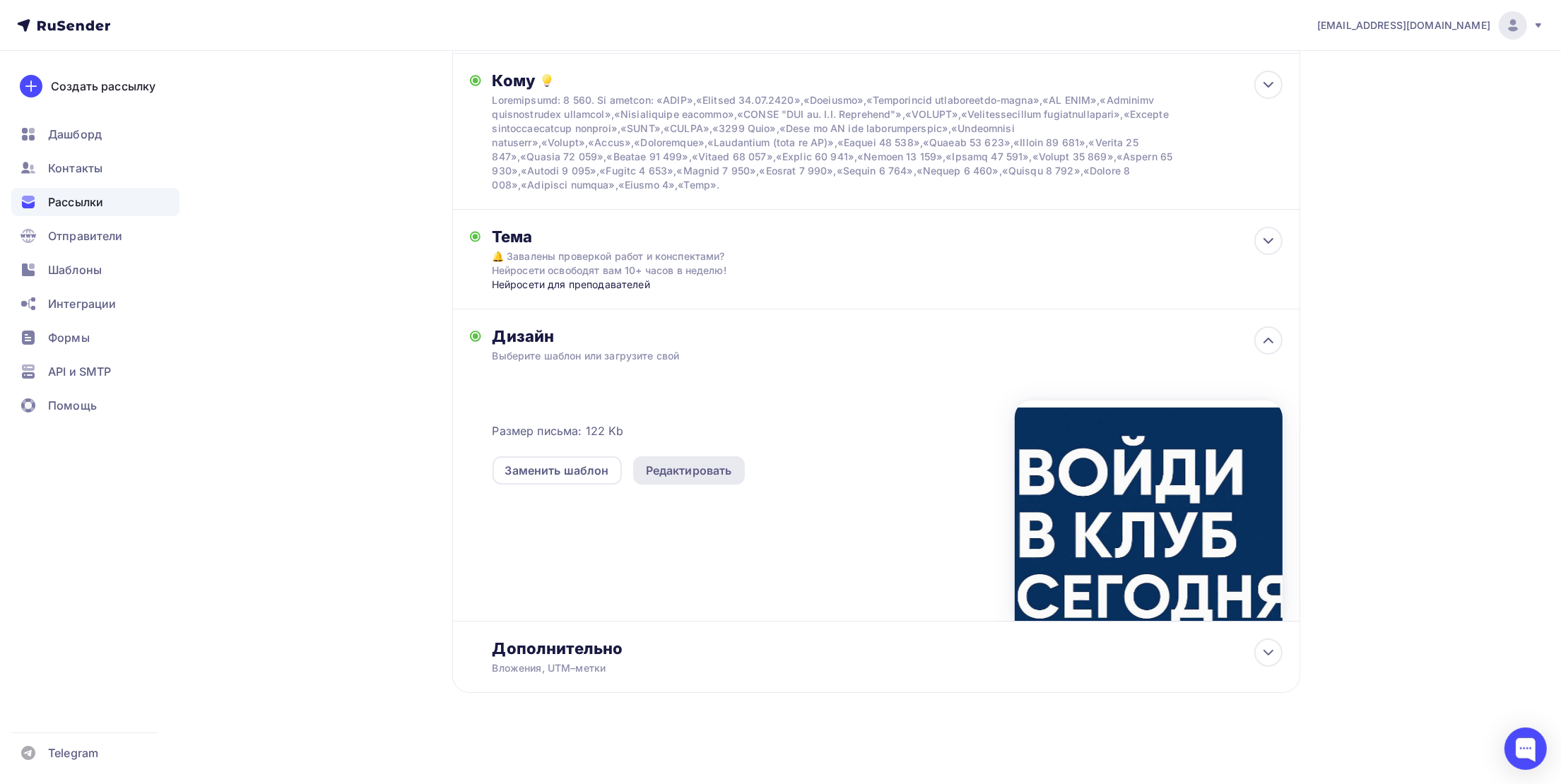
click at [714, 465] on div "Редактировать" at bounding box center [689, 470] width 86 height 17
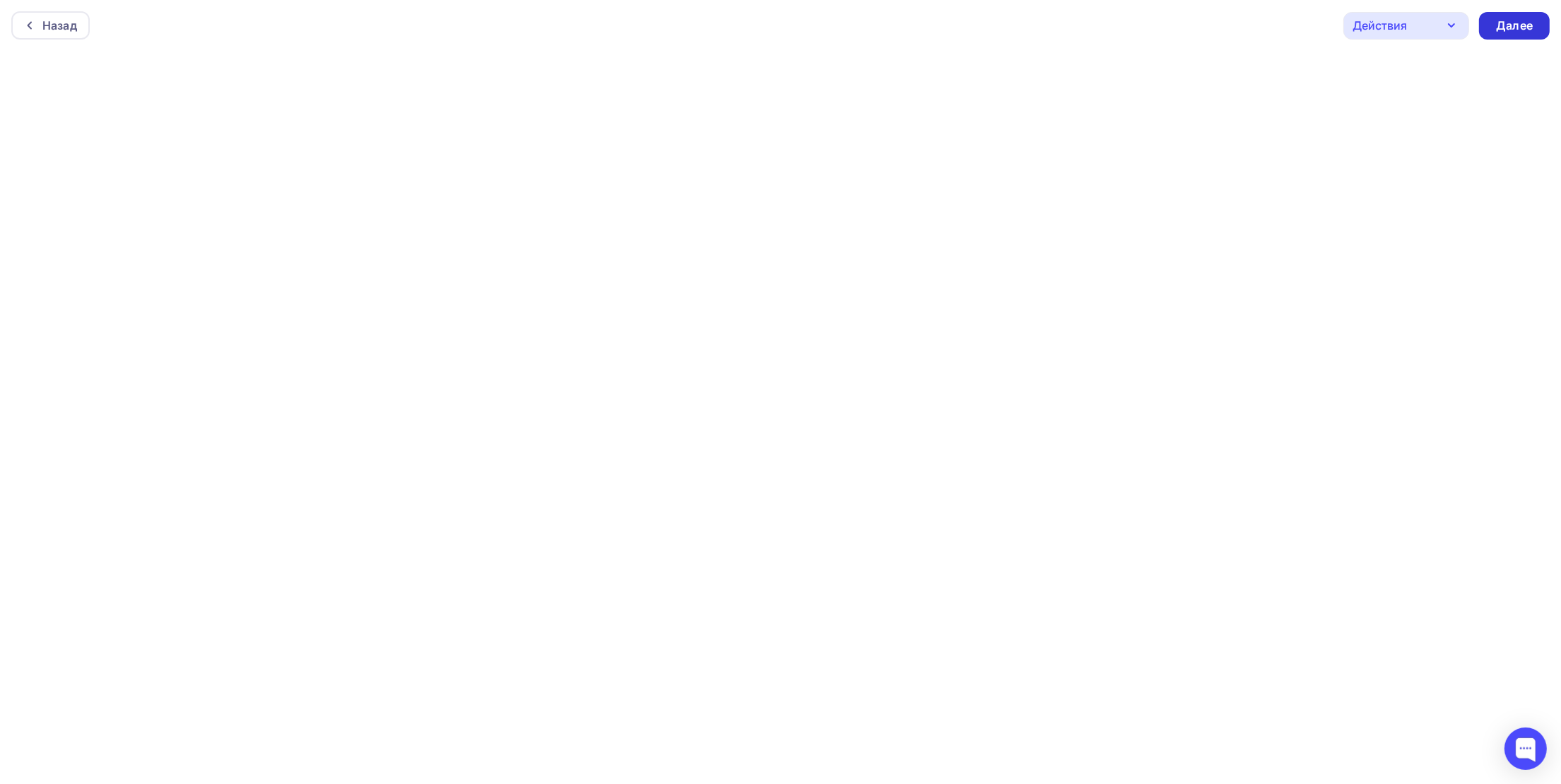
click at [1507, 20] on div "Далее" at bounding box center [1513, 26] width 36 height 16
click at [1503, 22] on div "Далее" at bounding box center [1513, 26] width 36 height 16
click at [1395, 27] on div "Действия" at bounding box center [1379, 25] width 54 height 17
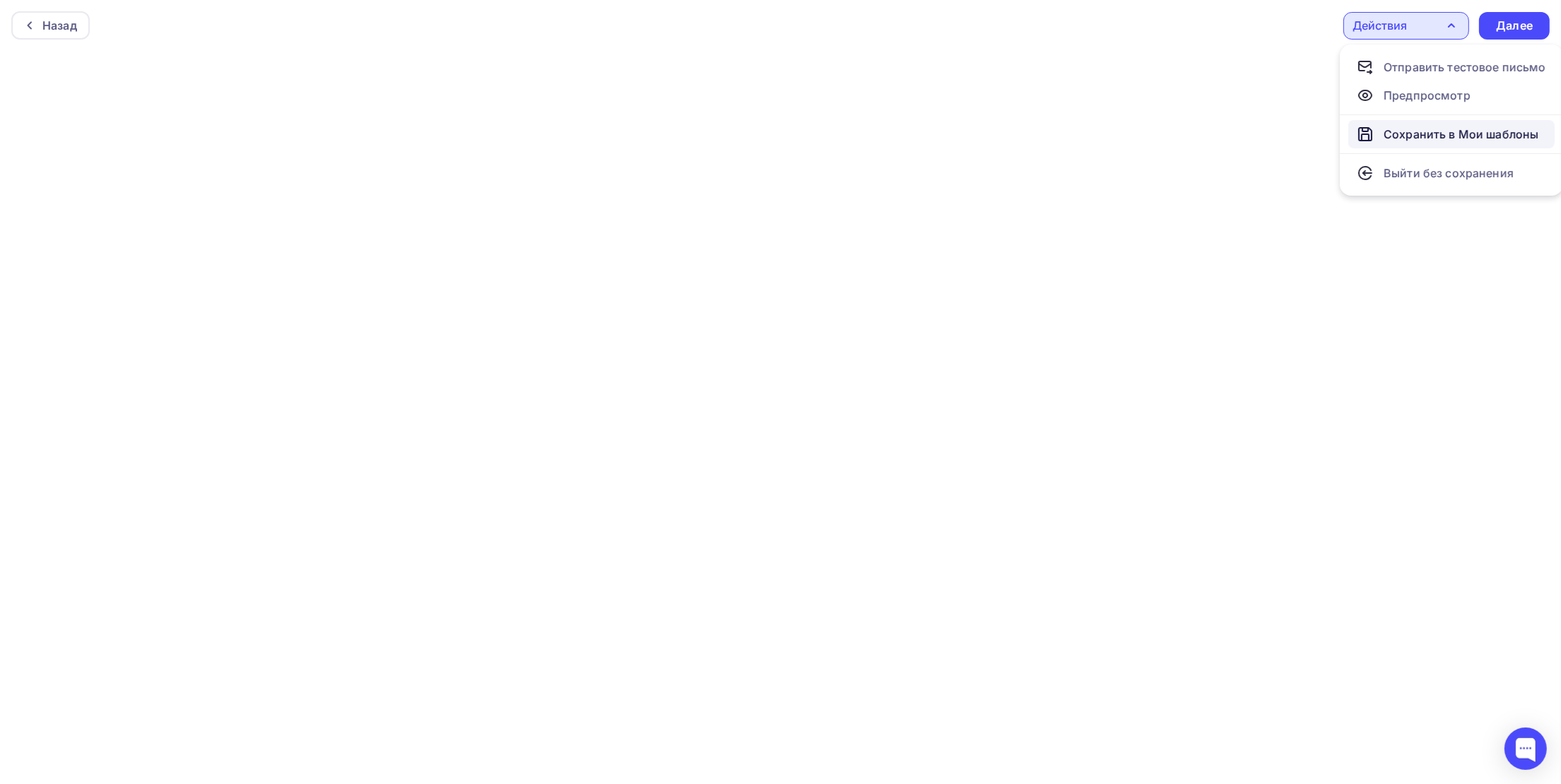
click at [1423, 126] on div "Сохранить в Мои шаблоны" at bounding box center [1461, 134] width 155 height 17
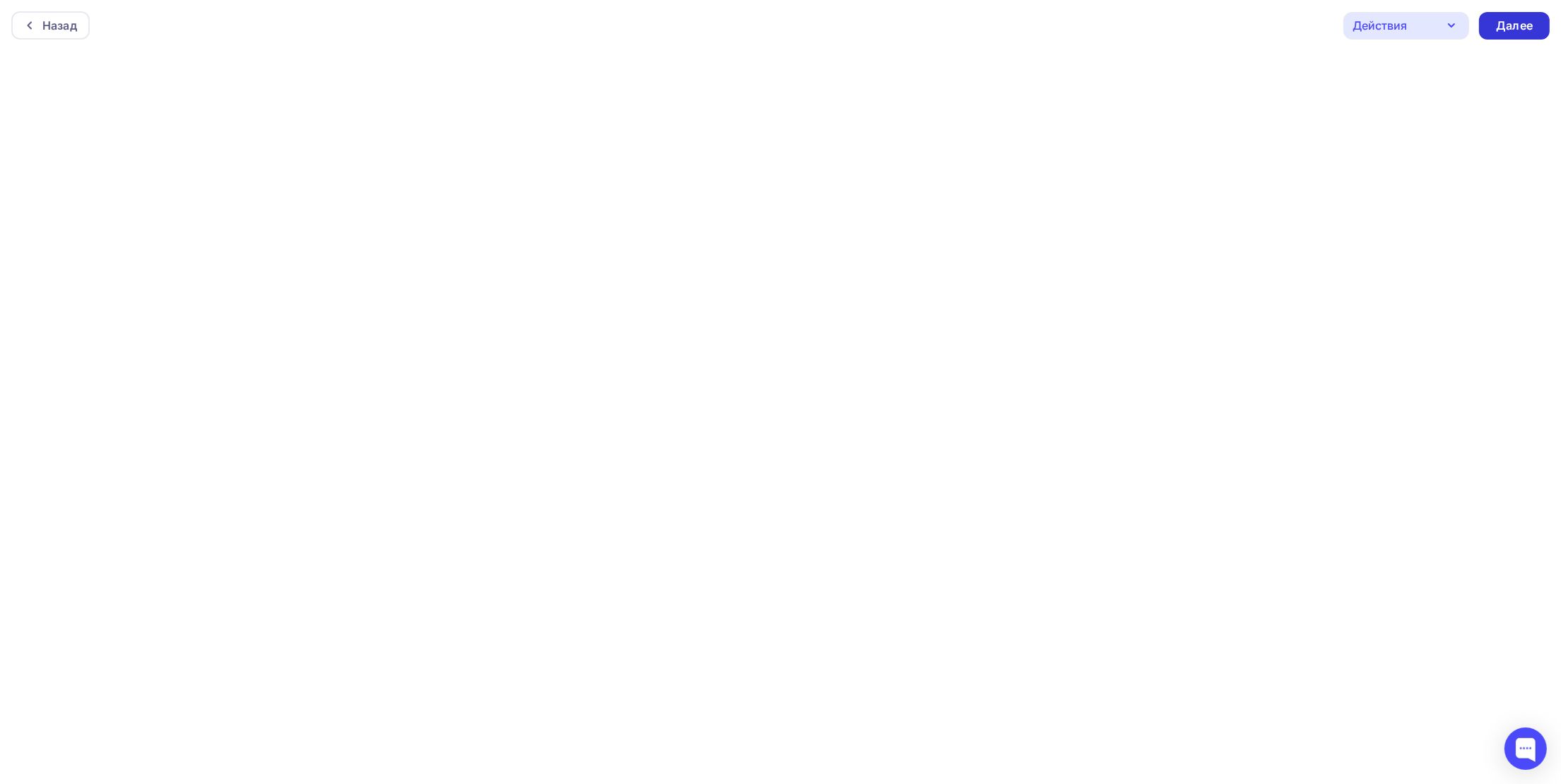
click at [1504, 24] on div "Далее" at bounding box center [1513, 26] width 36 height 16
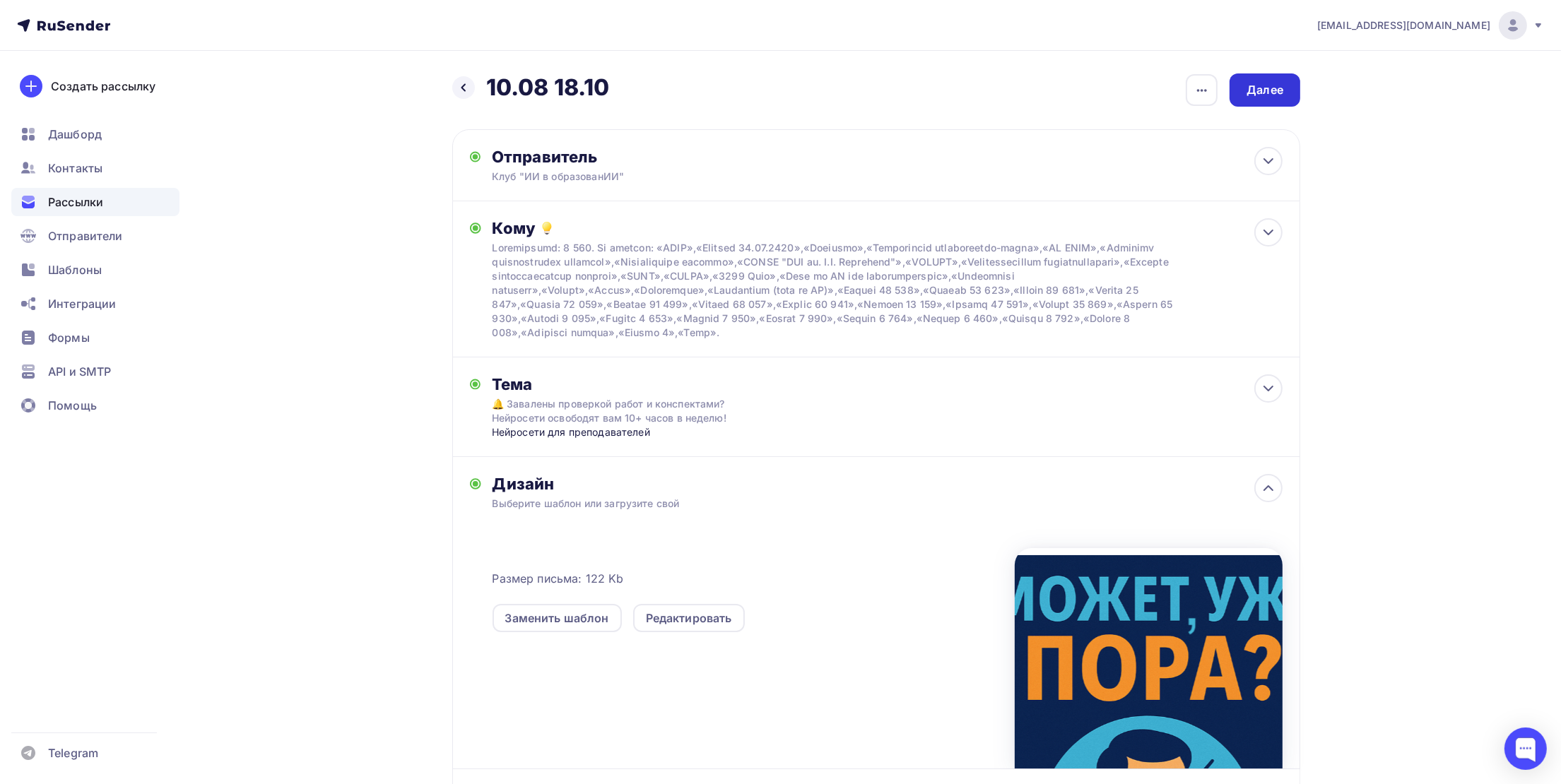
click at [1267, 100] on div "Далее" at bounding box center [1264, 90] width 71 height 33
click at [1268, 85] on div "Далее" at bounding box center [1264, 90] width 36 height 16
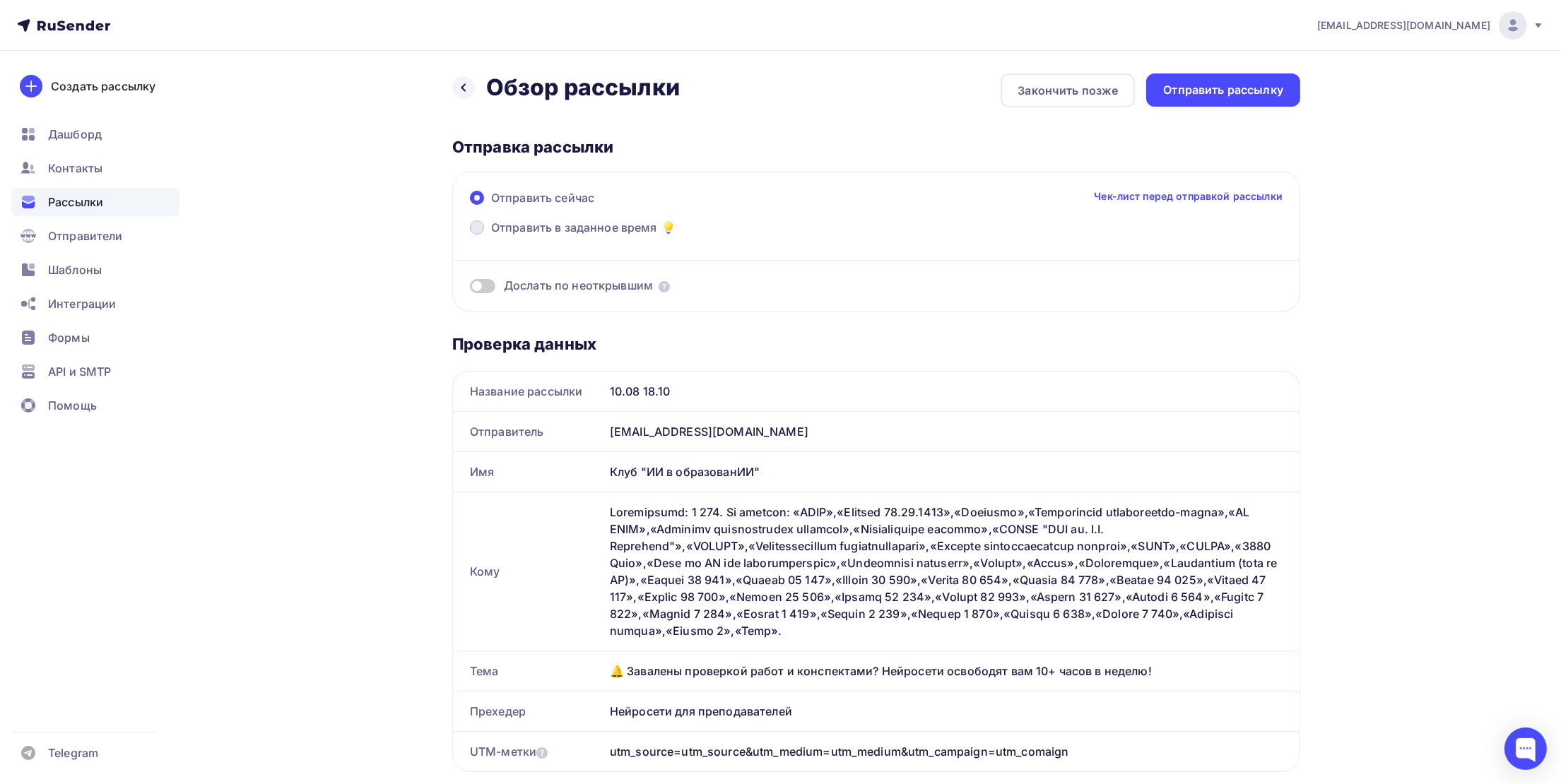
click at [479, 230] on span at bounding box center [476, 227] width 14 height 14
click at [491, 236] on input "Отправить в заданное время" at bounding box center [491, 236] width 0 height 0
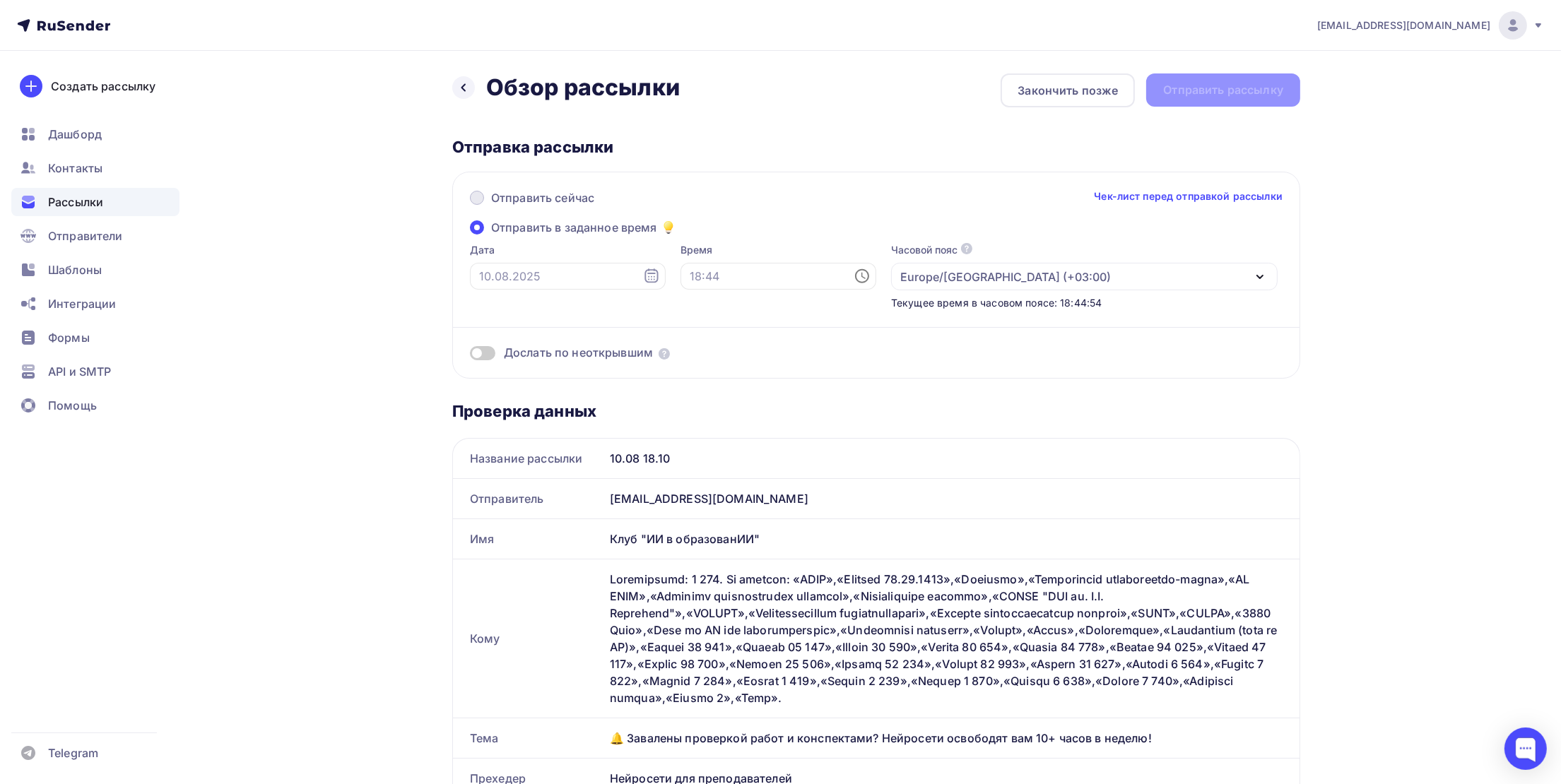
click at [478, 197] on span at bounding box center [476, 198] width 14 height 14
click at [491, 207] on input "Отправить сейчас" at bounding box center [491, 207] width 0 height 0
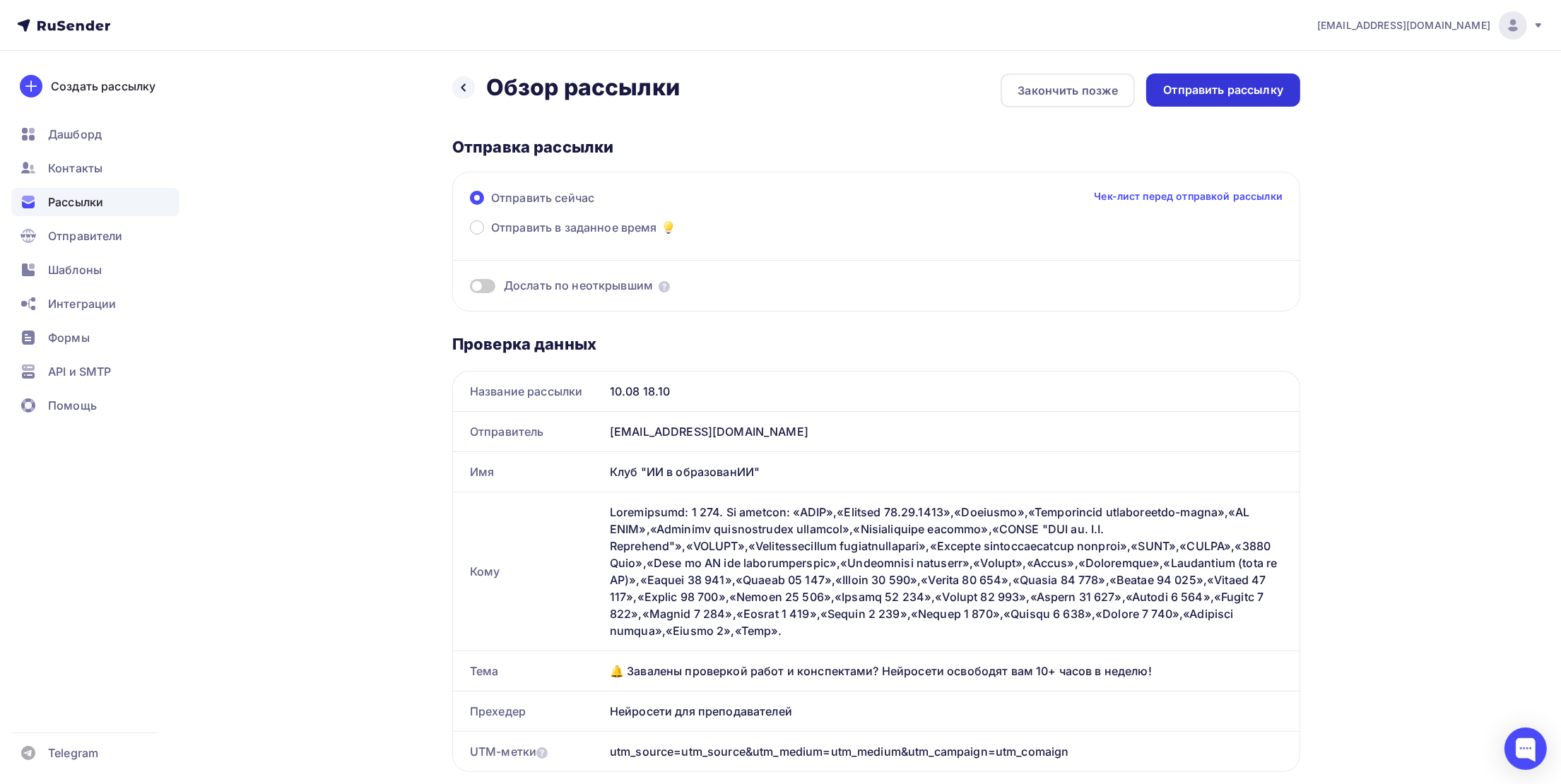
click at [1238, 92] on div "Отправить рассылку" at bounding box center [1224, 90] width 120 height 16
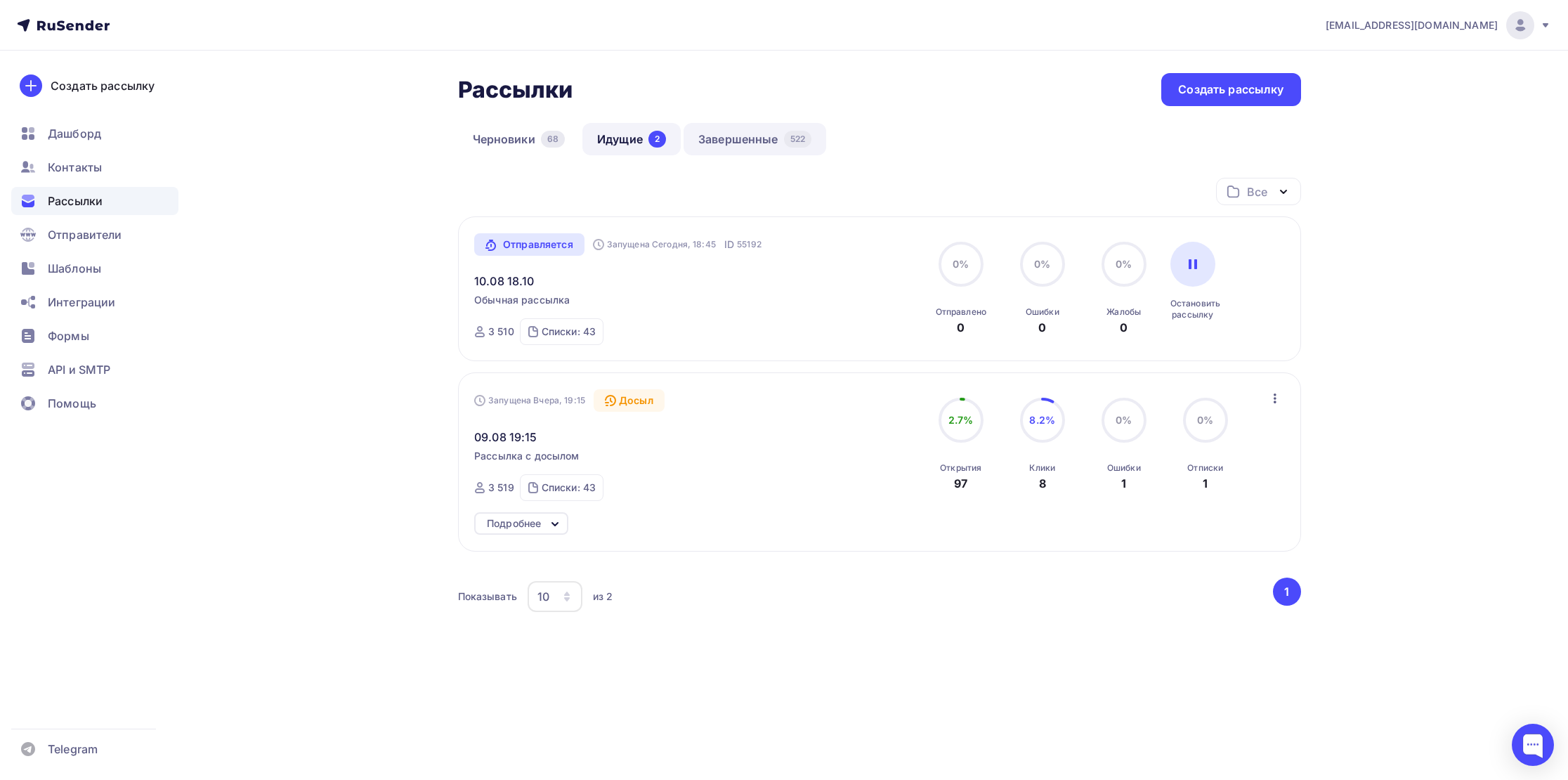
click at [714, 145] on link "Завершенные 522" at bounding box center [754, 139] width 143 height 33
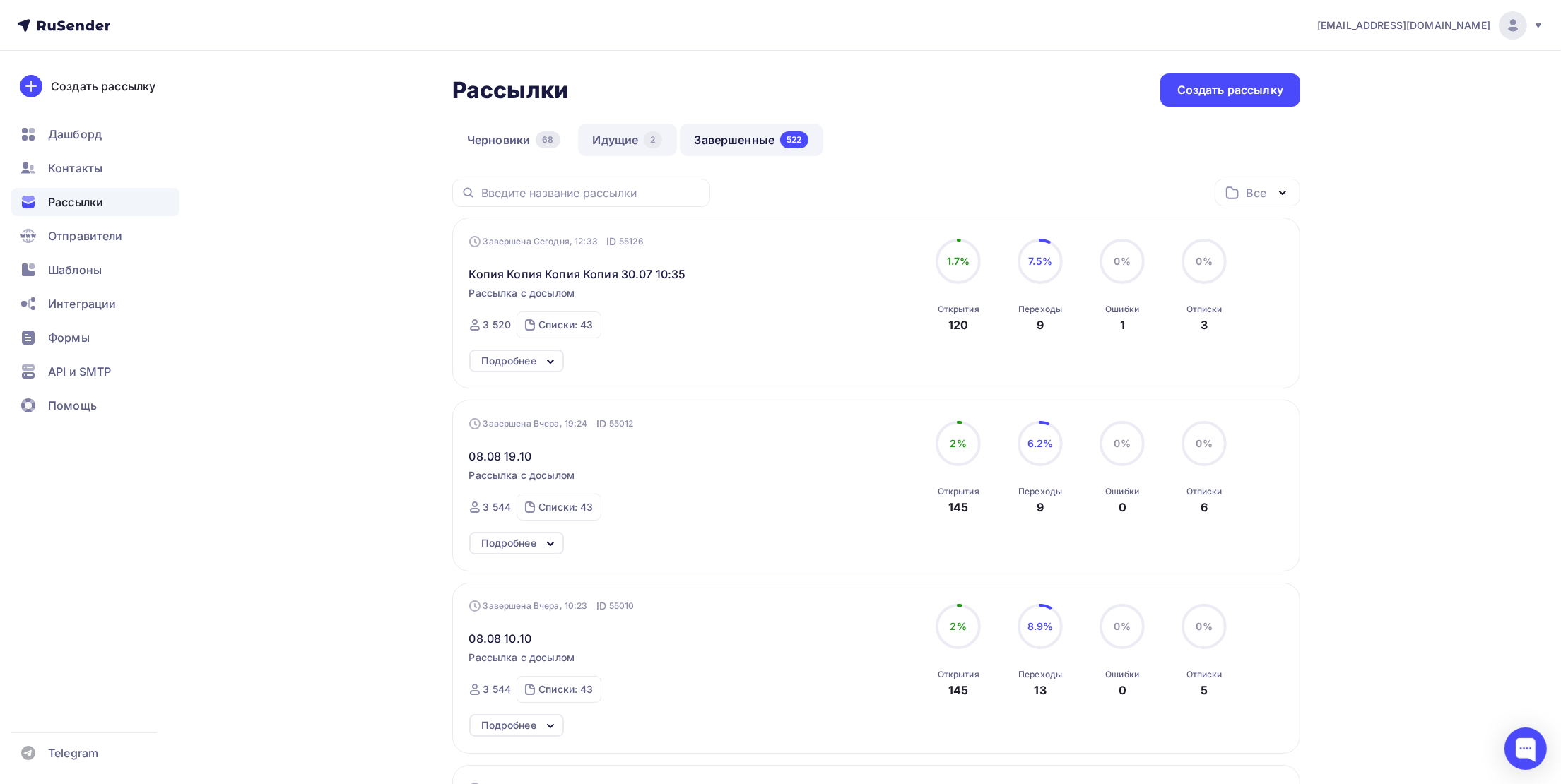
click at [621, 145] on link "Идущие 2" at bounding box center [627, 140] width 99 height 33
